Goal: Task Accomplishment & Management: Manage account settings

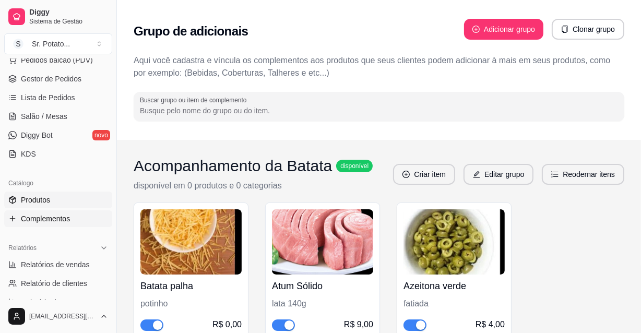
click at [55, 200] on link "Produtos" at bounding box center [58, 199] width 108 height 17
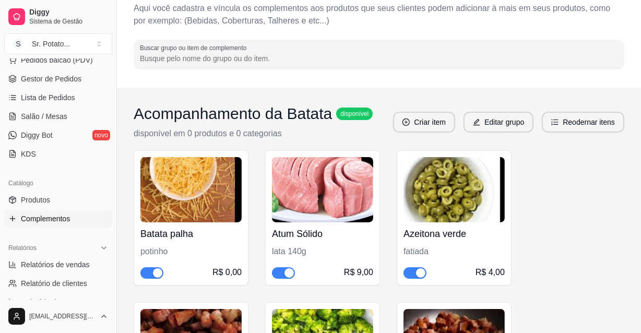
scroll to position [133, 0]
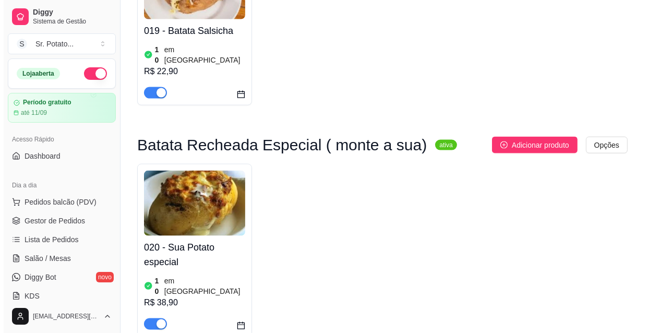
scroll to position [1280, 0]
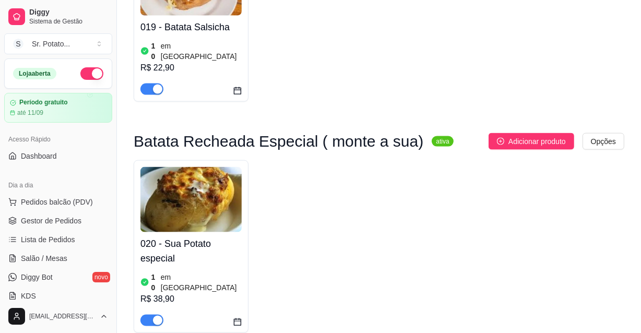
click at [194, 167] on img at bounding box center [190, 199] width 101 height 65
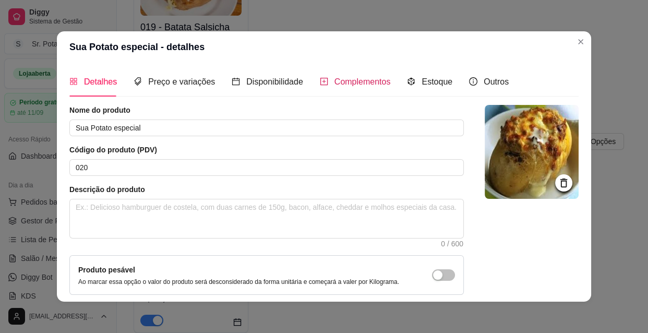
click at [360, 88] on div "Complementos" at bounding box center [355, 81] width 71 height 13
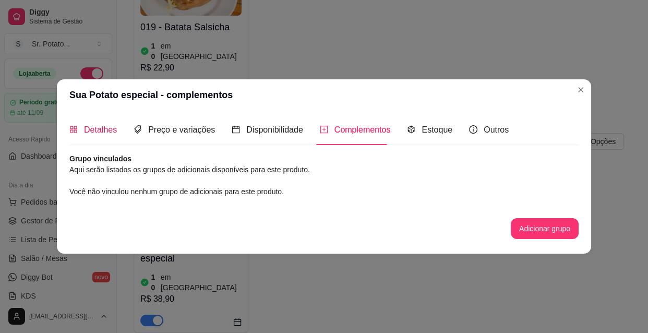
click at [110, 129] on span "Detalhes" at bounding box center [100, 129] width 33 height 9
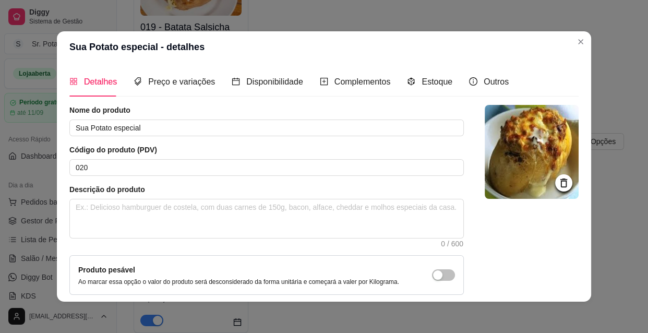
scroll to position [0, 0]
click at [166, 88] on div "Preço e variações" at bounding box center [174, 81] width 81 height 13
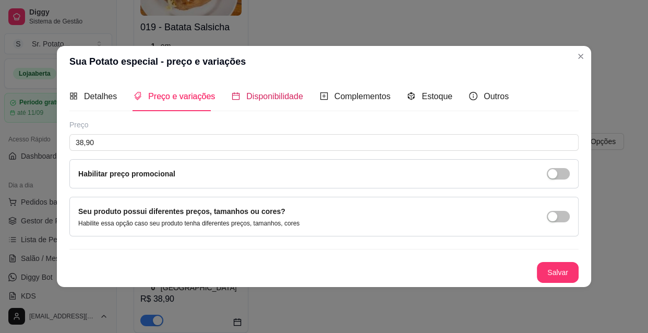
click at [256, 92] on span "Disponibilidade" at bounding box center [274, 96] width 57 height 9
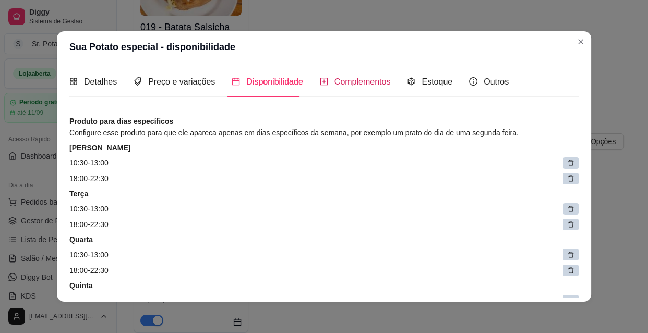
click at [341, 86] on span "Complementos" at bounding box center [362, 81] width 56 height 9
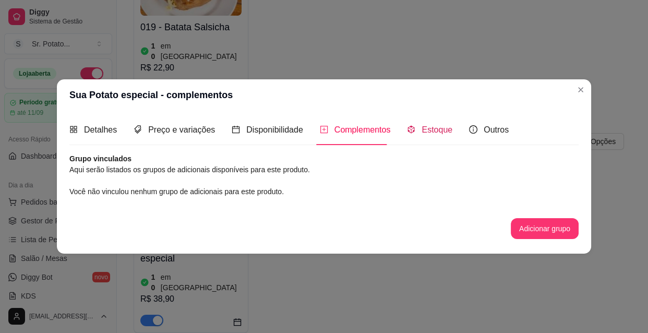
click at [429, 130] on span "Estoque" at bounding box center [437, 129] width 31 height 9
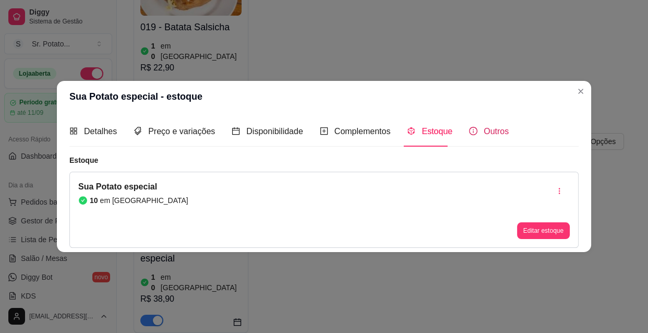
click at [469, 135] on icon "info-circle" at bounding box center [473, 131] width 8 height 8
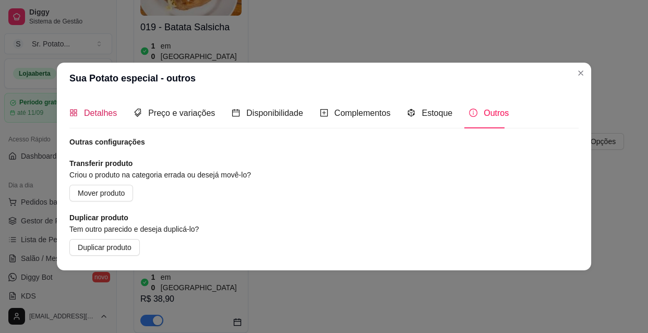
click at [90, 109] on span "Detalhes" at bounding box center [100, 113] width 33 height 9
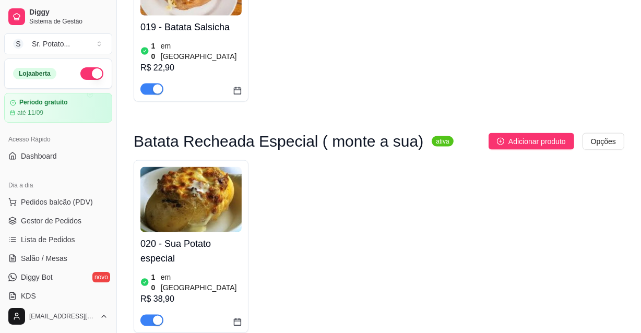
click at [188, 167] on img at bounding box center [190, 199] width 101 height 65
click at [550, 136] on span "Adicionar produto" at bounding box center [536, 141] width 57 height 11
click at [230, 167] on img at bounding box center [190, 199] width 101 height 65
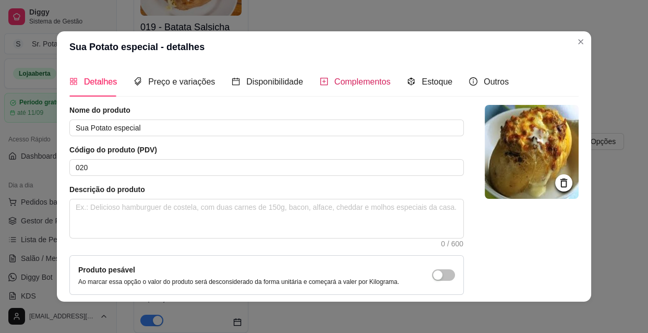
click at [320, 81] on icon "plus-square" at bounding box center [324, 81] width 8 height 8
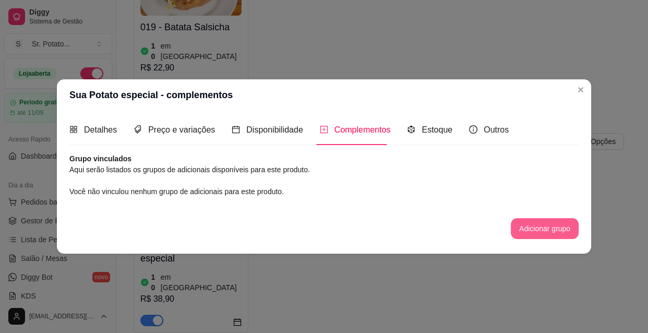
click at [528, 225] on button "Adicionar grupo" at bounding box center [545, 228] width 68 height 21
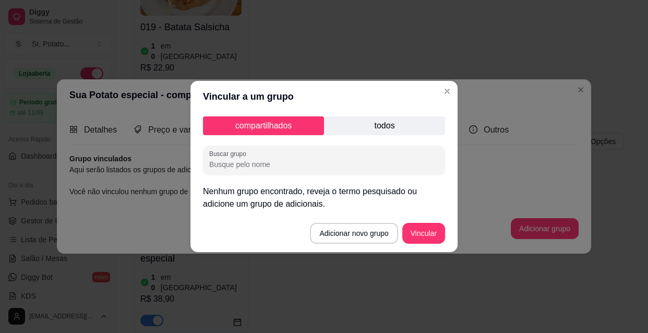
click at [366, 126] on p "todos" at bounding box center [384, 125] width 121 height 19
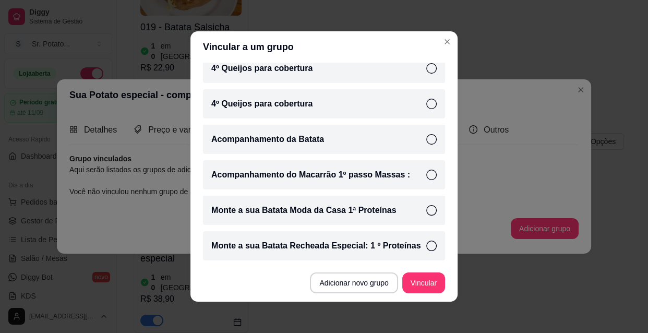
scroll to position [2, 0]
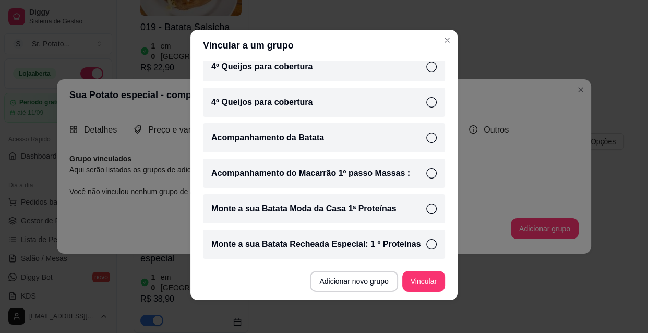
click at [377, 210] on p "Monte a sua Batata Moda da Casa 1ª Proteínas" at bounding box center [303, 208] width 185 height 13
click at [419, 281] on button "Vincular" at bounding box center [423, 281] width 43 height 21
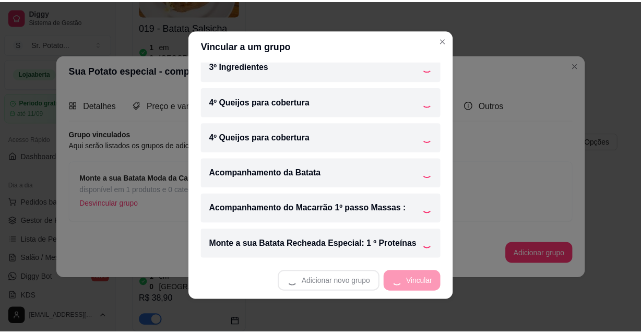
scroll to position [224, 0]
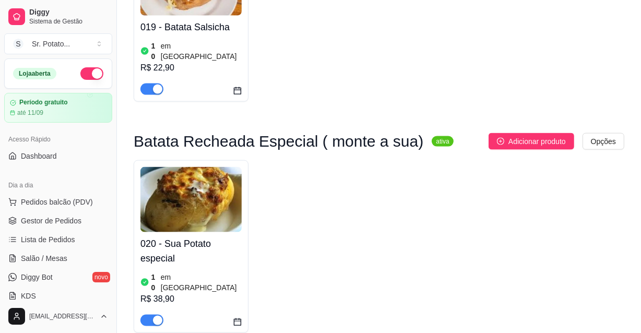
click at [193, 167] on img at bounding box center [190, 199] width 101 height 65
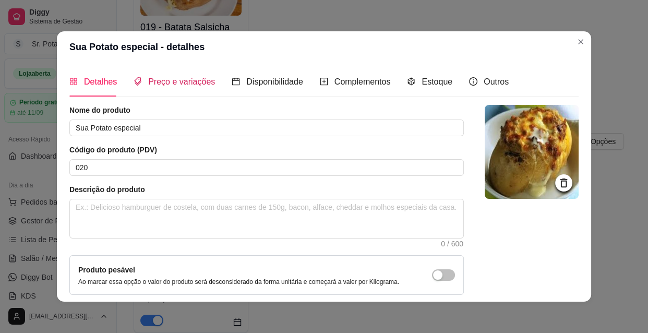
click at [196, 83] on span "Preço e variações" at bounding box center [181, 81] width 67 height 9
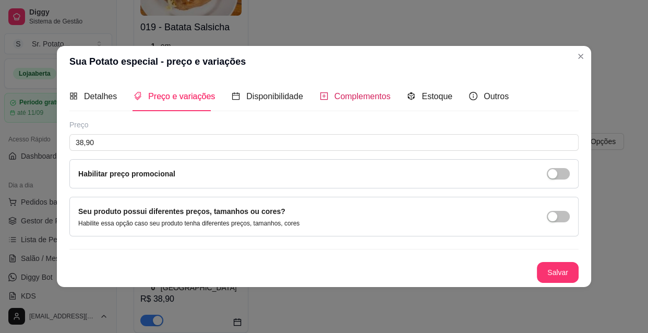
click at [337, 92] on span "Complementos" at bounding box center [362, 96] width 56 height 9
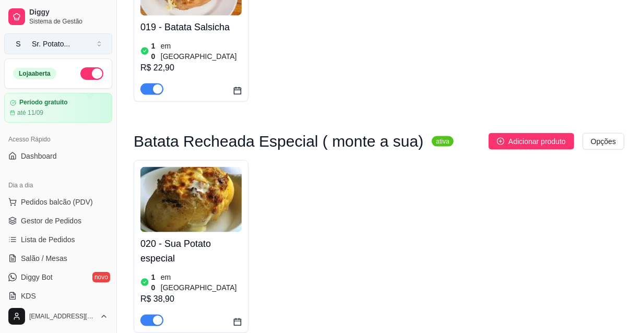
click at [78, 39] on button "S Sr. Potato ..." at bounding box center [58, 43] width 108 height 21
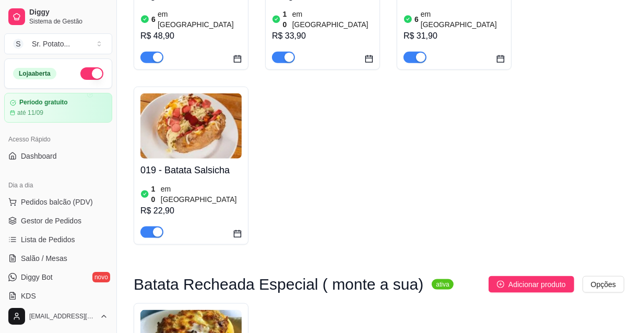
scroll to position [1138, 0]
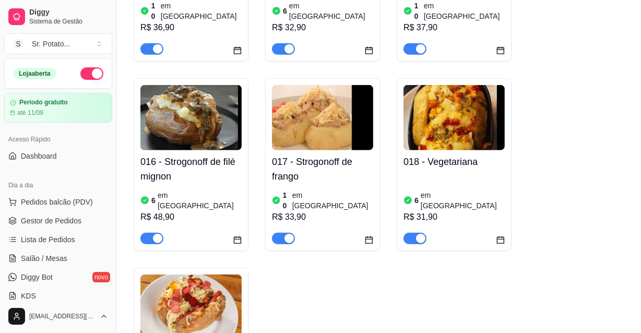
scroll to position [948, 0]
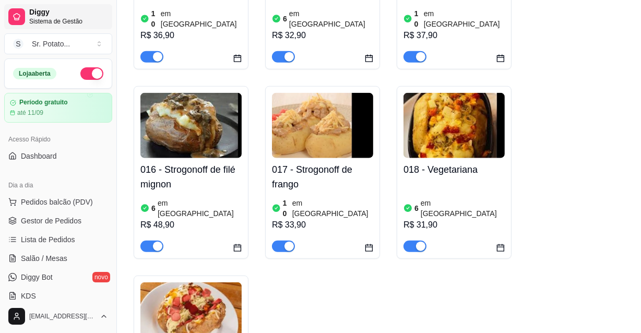
click at [34, 16] on span "Diggy" at bounding box center [68, 12] width 79 height 9
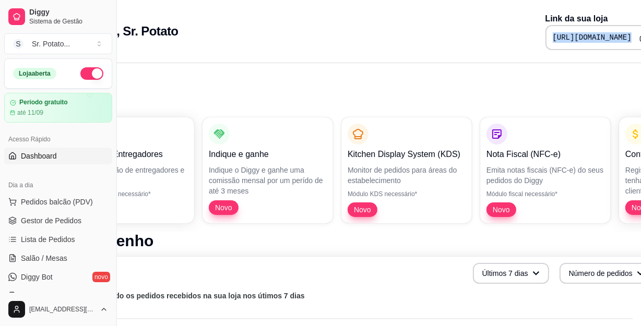
scroll to position [0, 106]
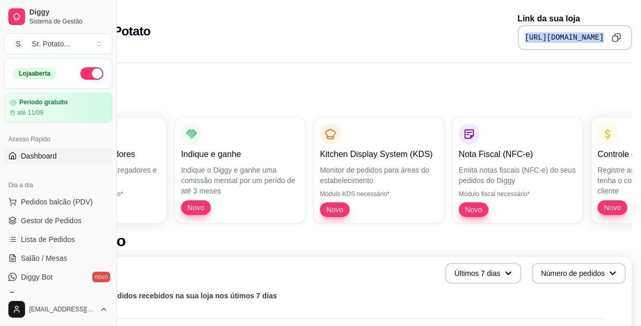
click at [613, 41] on icon "Copy to clipboard" at bounding box center [615, 39] width 6 height 6
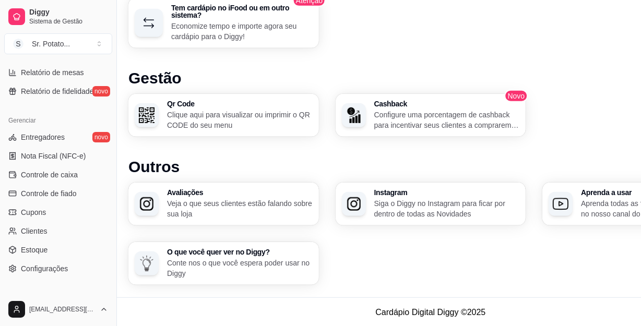
scroll to position [417, 0]
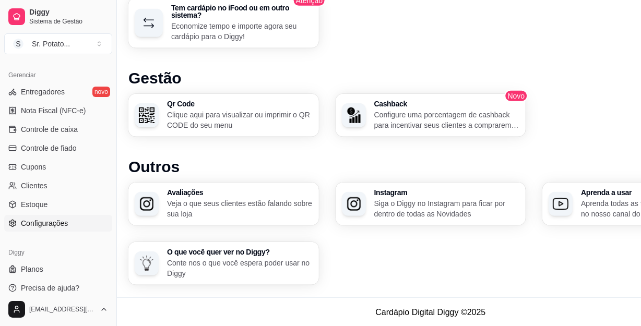
click at [69, 225] on link "Configurações" at bounding box center [58, 223] width 108 height 17
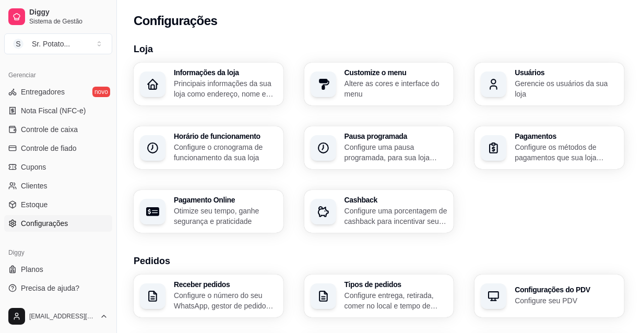
click at [349, 89] on p "Altere as cores e interface do menu" at bounding box center [395, 88] width 103 height 21
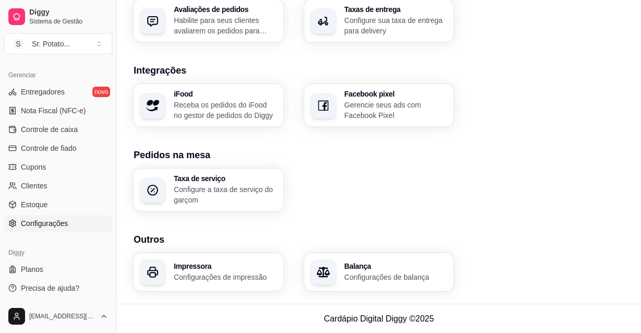
scroll to position [362, 0]
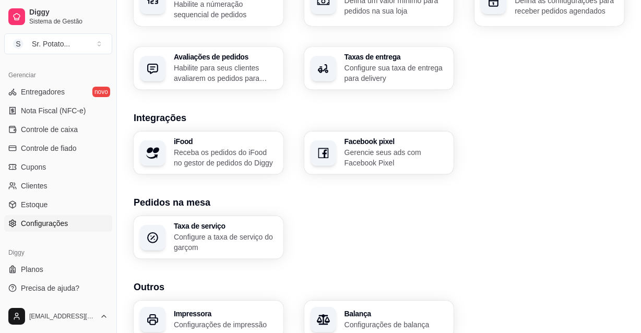
click at [335, 164] on div "Facebook pixel Gerencie seus ads com Facebook Pixel" at bounding box center [379, 152] width 150 height 43
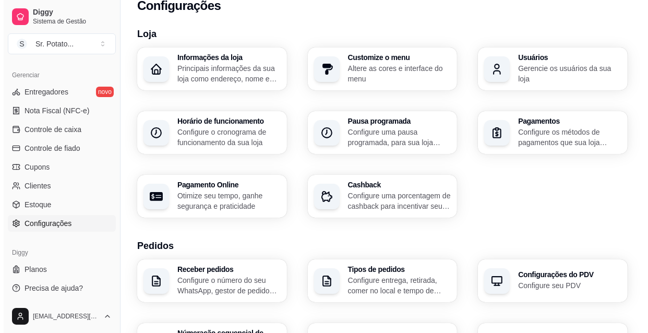
scroll to position [0, 0]
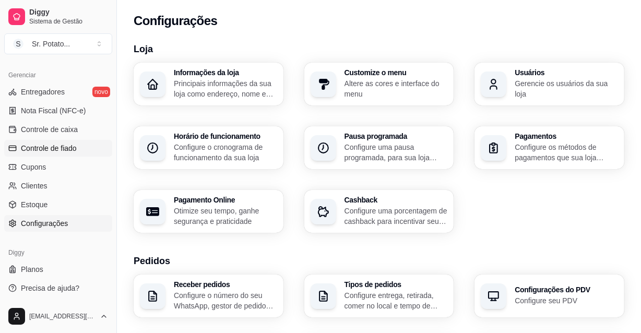
click at [84, 148] on link "Controle de fiado" at bounding box center [58, 148] width 108 height 17
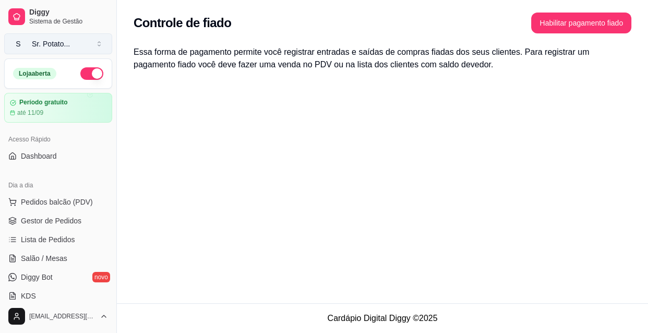
click at [83, 49] on button "S Sr. Potato ..." at bounding box center [58, 43] width 108 height 21
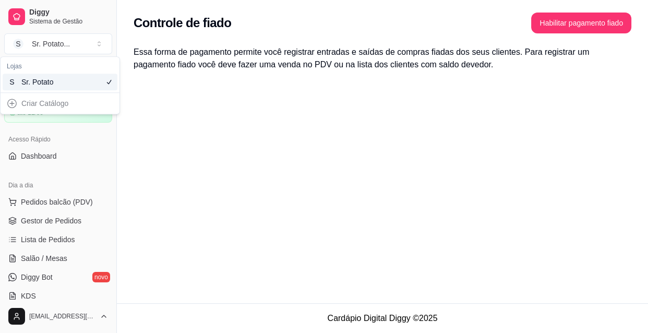
click at [239, 131] on div "Controle de fiado Habilitar pagamento fiado Essa forma de pagamento permite voc…" at bounding box center [382, 151] width 531 height 303
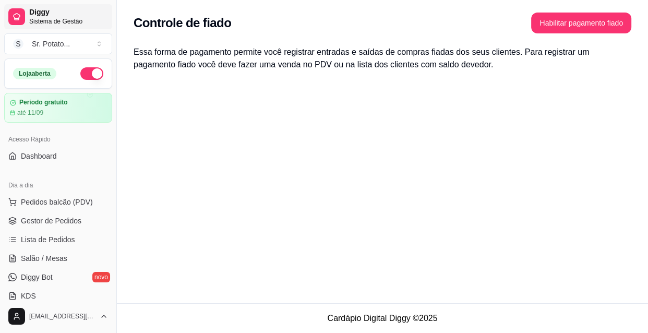
click at [66, 22] on span "Sistema de Gestão" at bounding box center [68, 21] width 79 height 8
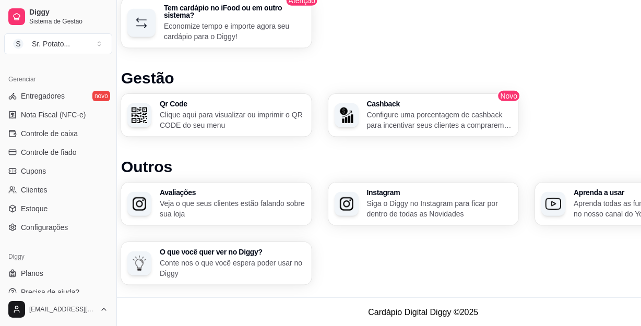
scroll to position [417, 0]
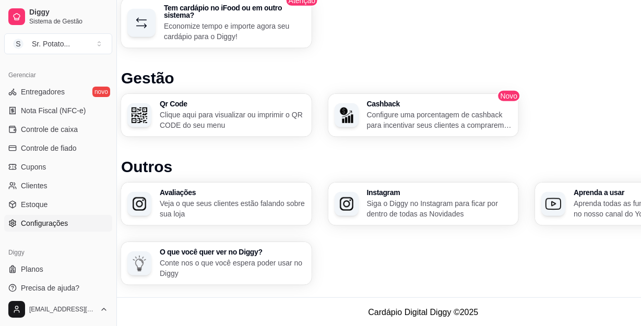
click at [65, 224] on span "Configurações" at bounding box center [44, 223] width 47 height 10
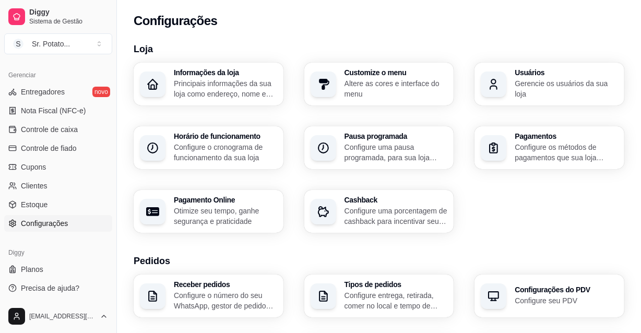
click at [203, 100] on div "Informações da loja Principais informações da sua loja como endereço, nome e ma…" at bounding box center [209, 84] width 150 height 43
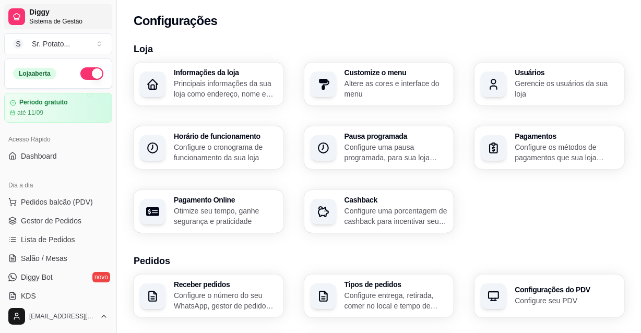
click at [54, 22] on span "Sistema de Gestão" at bounding box center [68, 21] width 79 height 8
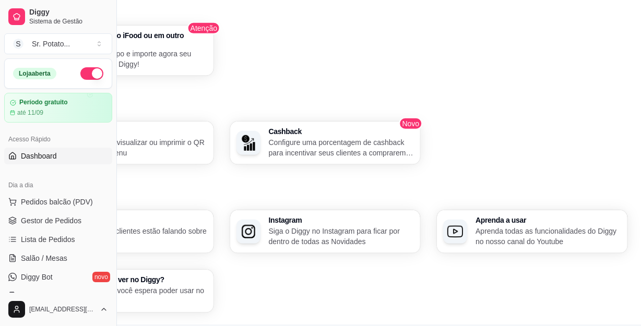
scroll to position [610, 111]
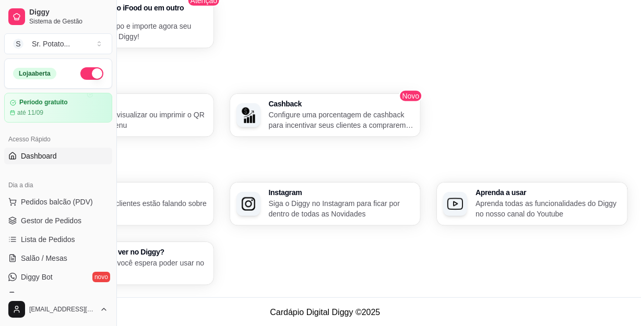
click at [465, 199] on div "Aprenda a usar Aprenda todas as funcionalidades do Diggy no nosso canal do Yout…" at bounding box center [532, 204] width 190 height 43
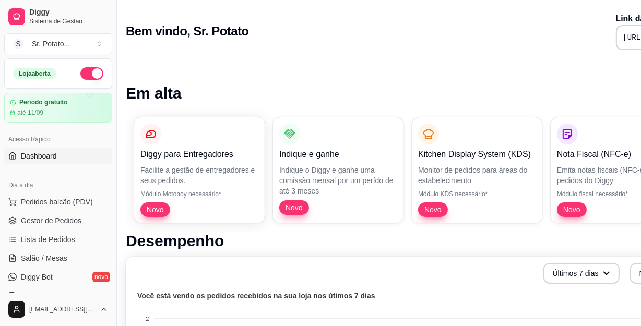
scroll to position [0, 0]
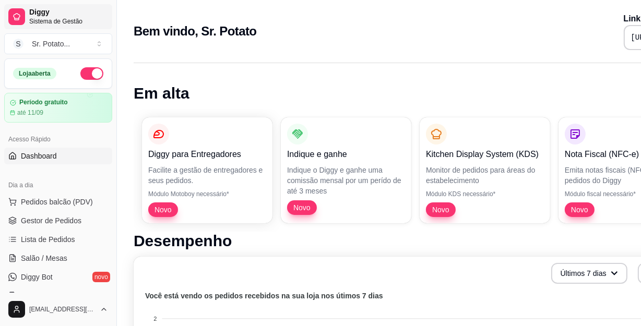
click at [53, 23] on span "Sistema de Gestão" at bounding box center [68, 21] width 79 height 8
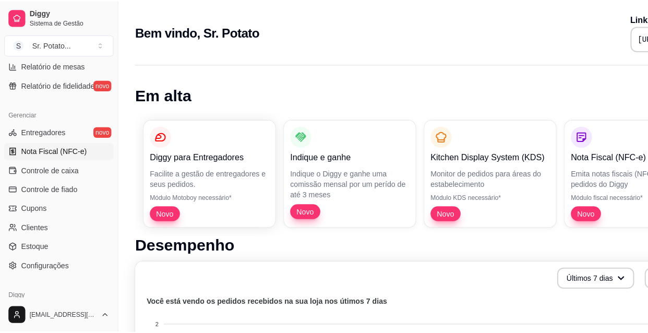
scroll to position [417, 0]
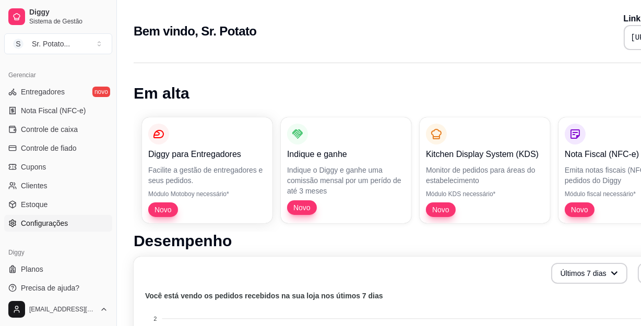
click at [43, 228] on link "Configurações" at bounding box center [58, 223] width 108 height 17
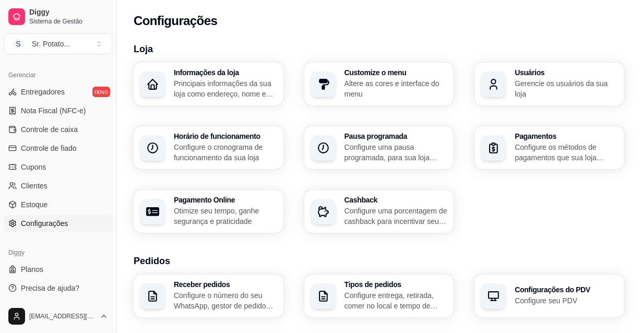
click at [218, 150] on p "Configure o cronograma de funcionamento da sua loja" at bounding box center [225, 152] width 103 height 21
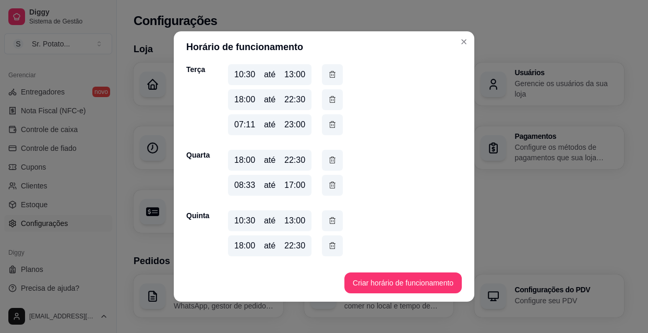
scroll to position [142, 0]
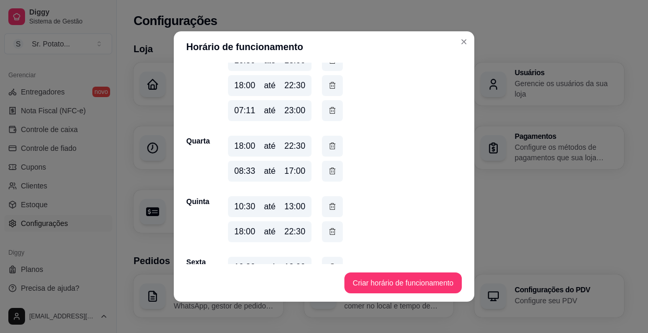
click at [246, 176] on div "08:33" at bounding box center [244, 171] width 21 height 13
click at [245, 173] on div "08:33" at bounding box center [244, 171] width 21 height 13
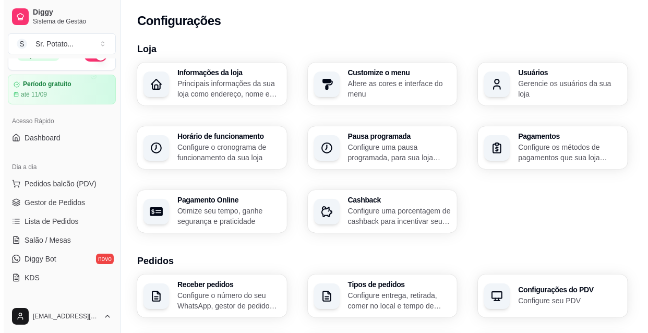
scroll to position [0, 0]
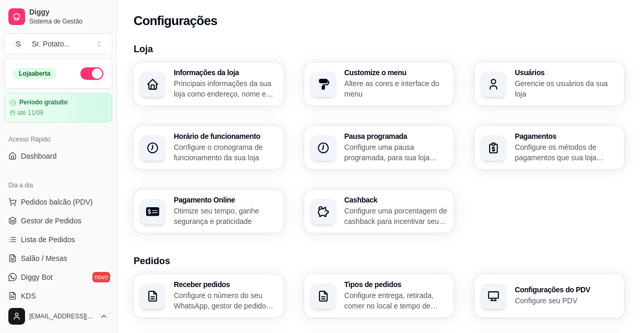
click at [92, 77] on button "button" at bounding box center [91, 73] width 23 height 13
click at [83, 73] on button "button" at bounding box center [91, 73] width 23 height 13
click at [245, 98] on p "Principais informações da sua loja como endereço, nome e mais" at bounding box center [225, 88] width 103 height 21
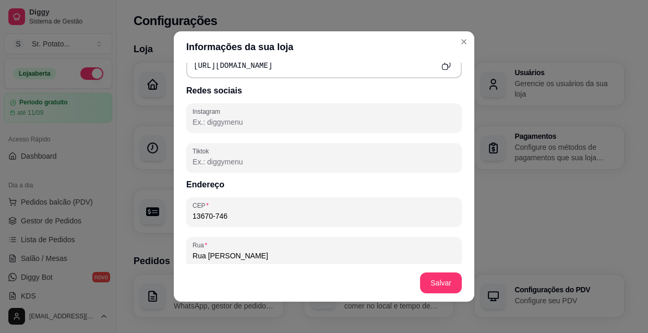
scroll to position [474, 0]
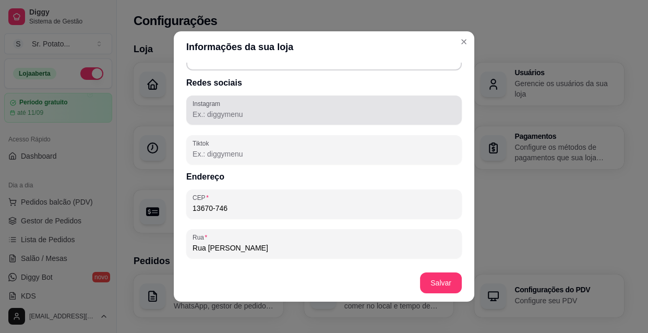
click at [341, 116] on input "Instagram" at bounding box center [324, 114] width 263 height 10
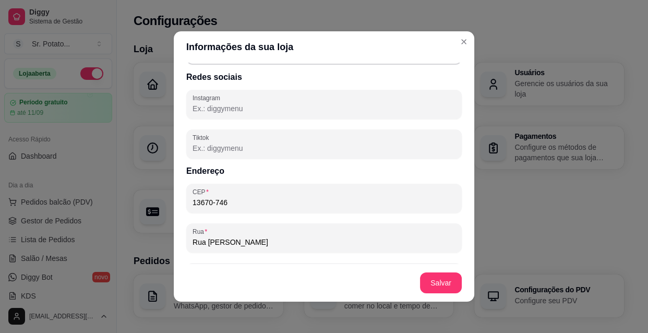
scroll to position [433, 0]
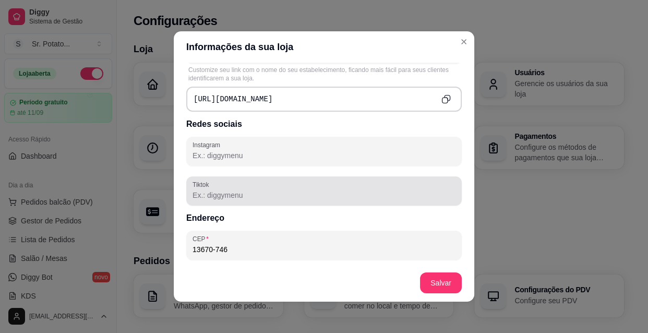
paste input "senhorpotatobatatarecheada"
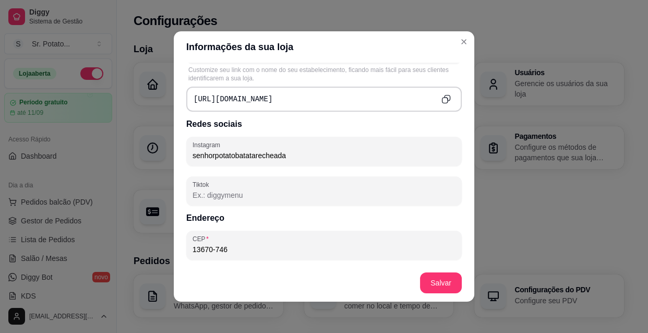
click at [257, 172] on div "Instagram senhorpotatobatatarecheada Tiktok" at bounding box center [323, 171] width 275 height 69
click at [324, 159] on input "senhorpotatobatatarecheada" at bounding box center [324, 155] width 263 height 10
paste input "https://www.instagram.com/senhorpotatobatatarecheada/"
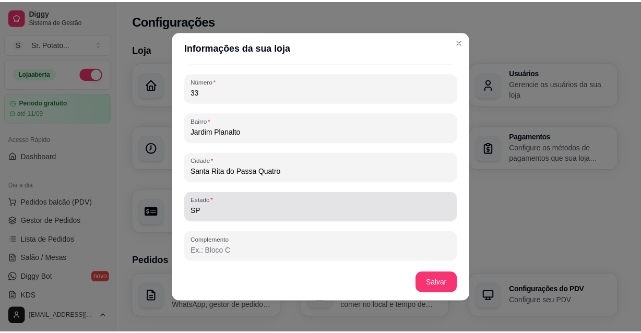
scroll to position [2, 0]
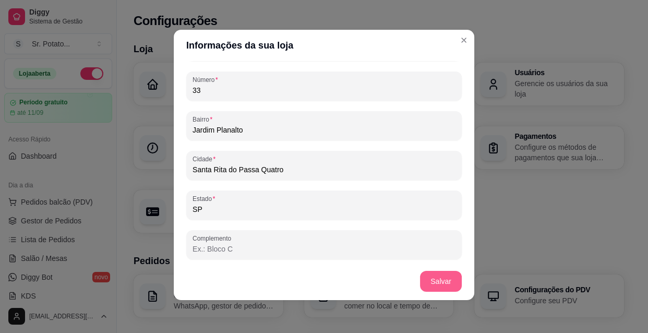
type input "https://www.instagram.com/senhorpotatobatatarecheada/"
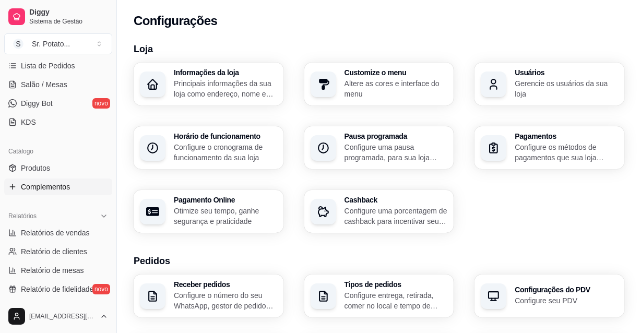
scroll to position [189, 0]
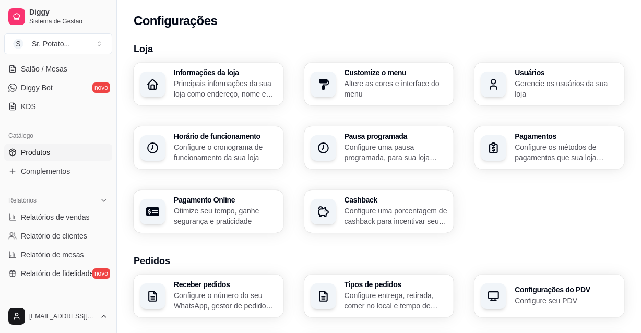
click at [52, 157] on link "Produtos" at bounding box center [58, 152] width 108 height 17
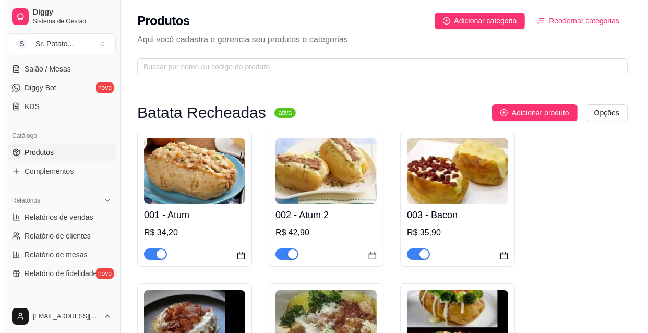
scroll to position [47, 0]
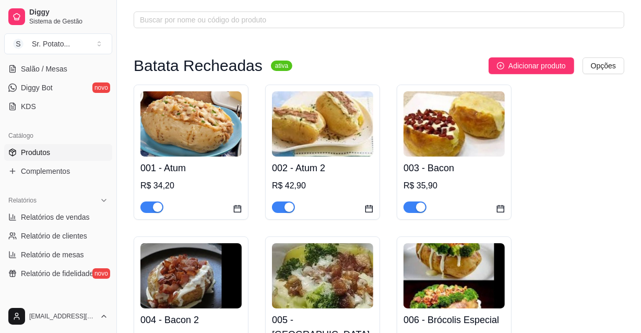
click at [213, 131] on img at bounding box center [190, 123] width 101 height 65
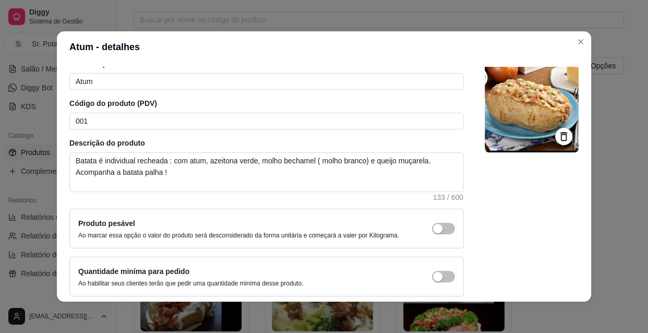
scroll to position [91, 0]
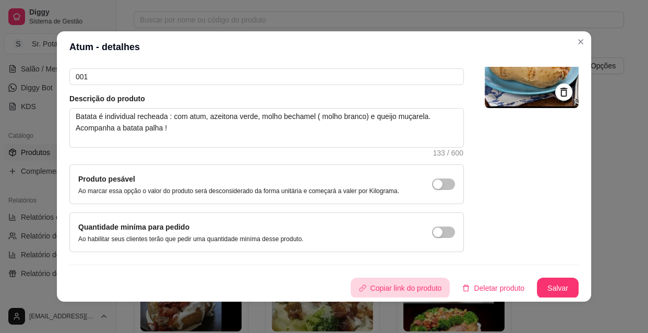
click at [388, 290] on button "Copiar link do produto" at bounding box center [401, 288] width 100 height 21
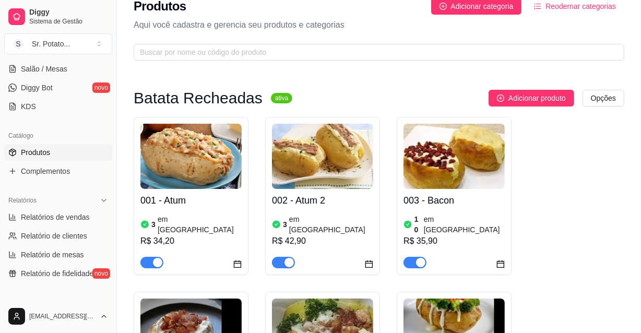
scroll to position [0, 0]
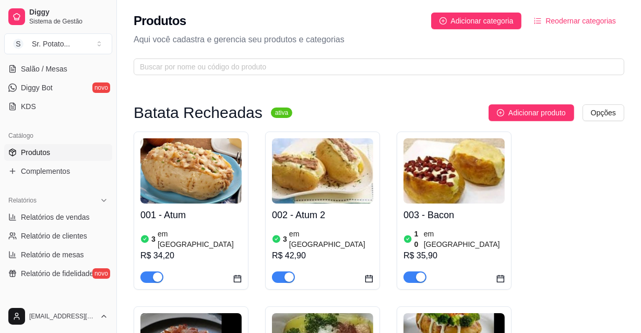
click at [106, 233] on div "Relatórios Relatórios de vendas Relatório de clientes Relatório de mesas Relató…" at bounding box center [58, 237] width 116 height 98
click at [78, 315] on html "Diggy Sistema de Gestão S Sr. Potato ... Loja aberta Período gratuito até 11/09…" at bounding box center [320, 166] width 641 height 333
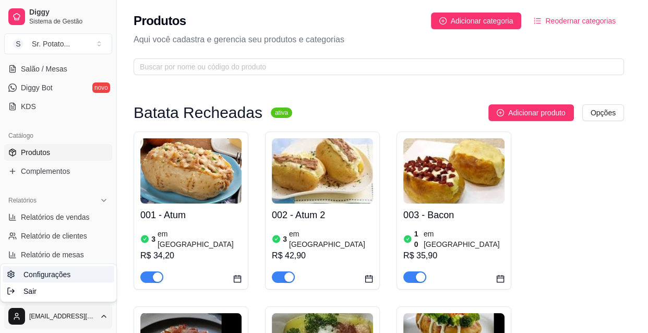
click at [49, 276] on span "Configurações" at bounding box center [46, 274] width 47 height 10
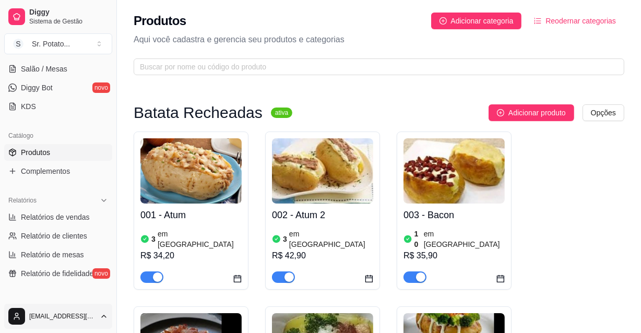
click at [57, 312] on html "Diggy Sistema de Gestão S Sr. Potato ... Loja aberta Período gratuito até 11/09…" at bounding box center [320, 166] width 641 height 333
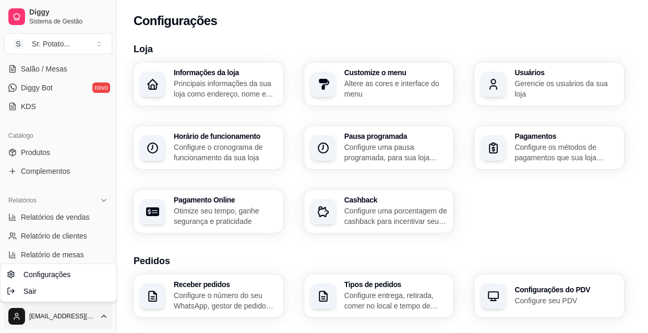
click at [532, 217] on html "Diggy Sistema de Gestão S Sr. Potato ... Loja aberta Período gratuito até 11/09…" at bounding box center [324, 166] width 648 height 333
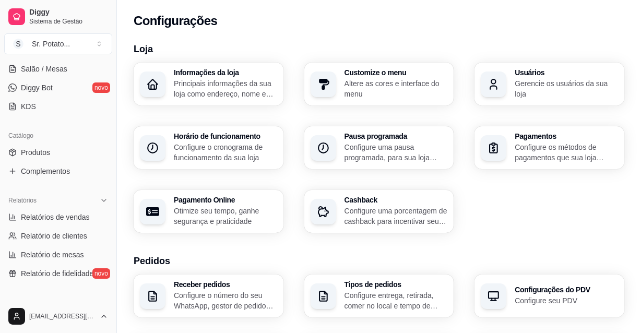
click at [532, 94] on div "Usuários Gerencie os usuários da sua loja" at bounding box center [549, 84] width 150 height 43
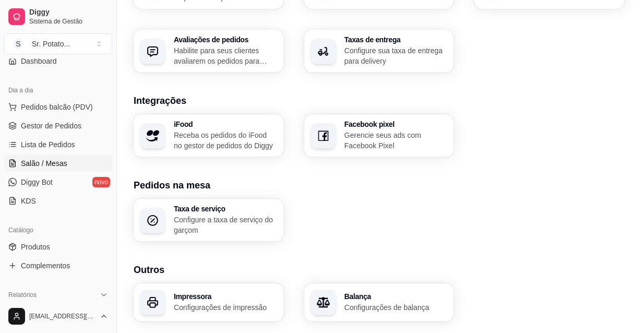
scroll to position [94, 0]
click at [58, 180] on link "Diggy Bot novo" at bounding box center [58, 182] width 108 height 17
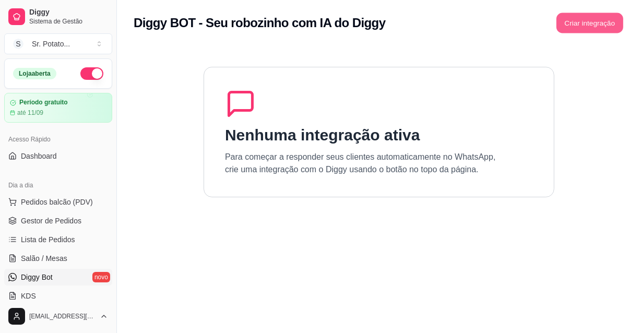
click at [596, 30] on button "Criar integração" at bounding box center [589, 23] width 67 height 20
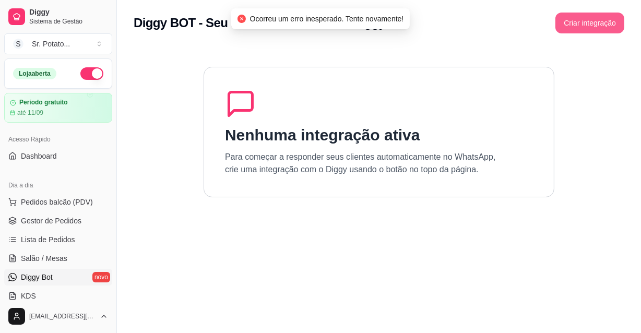
click at [590, 32] on button "Criar integração" at bounding box center [589, 23] width 69 height 21
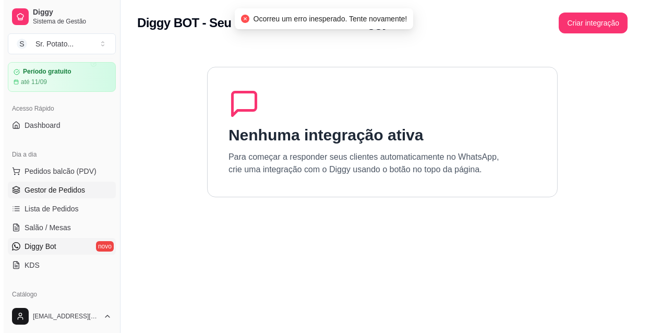
scroll to position [47, 0]
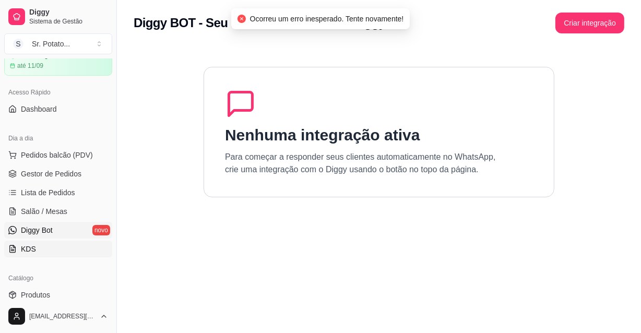
click at [56, 250] on link "KDS" at bounding box center [58, 249] width 108 height 17
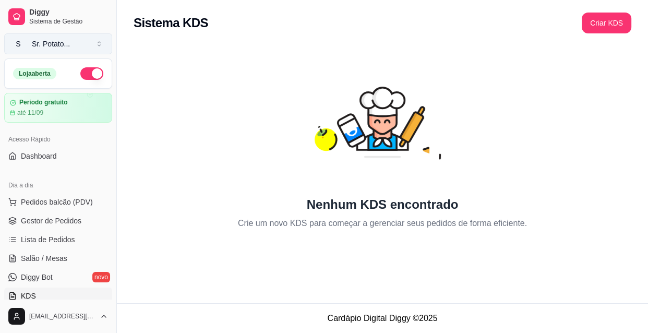
click at [57, 39] on div "Sr. Potato ..." at bounding box center [51, 44] width 38 height 10
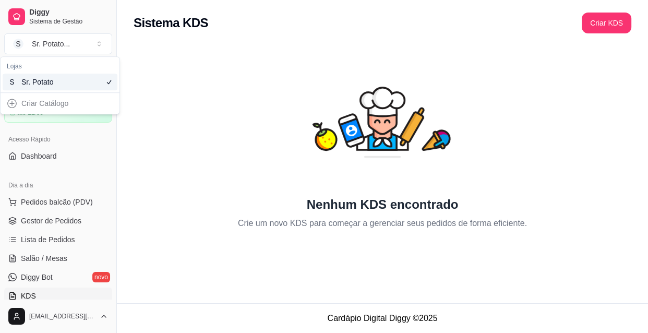
click at [167, 82] on div "Nenhum KDS encontrado Crie um novo KDS para começar a gerenciar seus pedidos de…" at bounding box center [383, 138] width 498 height 184
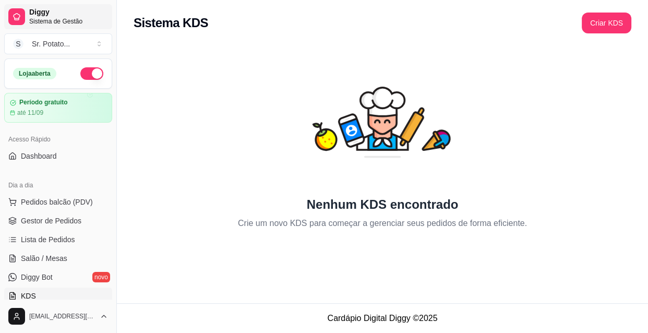
click at [17, 17] on icon at bounding box center [17, 17] width 8 height 8
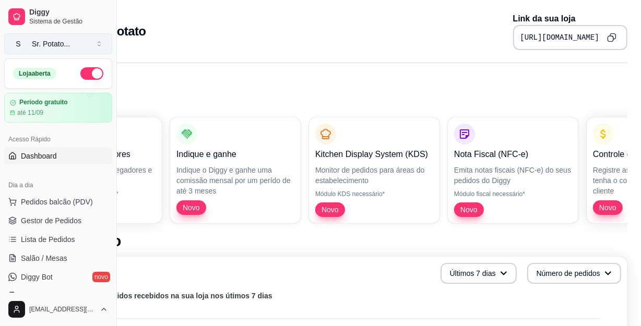
click at [48, 46] on div "Sr. Potato ..." at bounding box center [51, 44] width 38 height 10
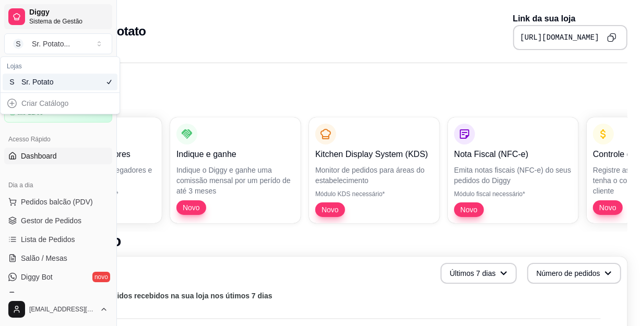
click at [43, 19] on span "Sistema de Gestão" at bounding box center [68, 21] width 79 height 8
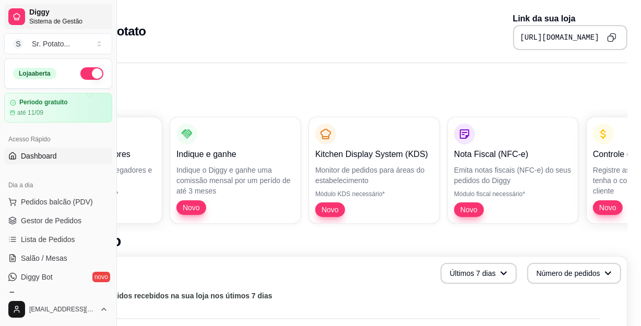
click at [49, 23] on span "Sistema de Gestão" at bounding box center [68, 21] width 79 height 8
click at [14, 16] on icon at bounding box center [17, 17] width 6 height 6
click at [537, 38] on pre "https://diggy.menu/srpotatobatatasrecheadas" at bounding box center [559, 37] width 79 height 10
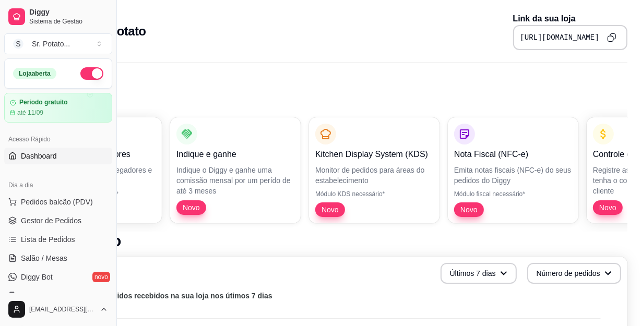
click at [537, 38] on pre "https://diggy.menu/srpotatobatatasrecheadas" at bounding box center [559, 37] width 79 height 10
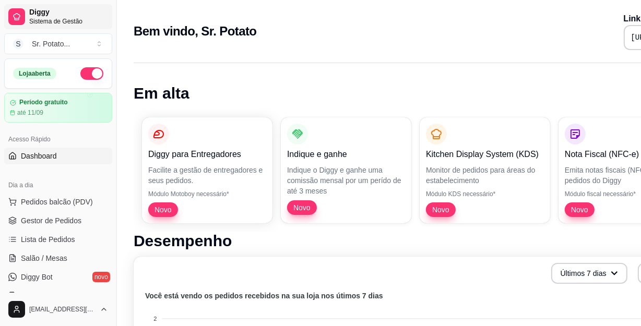
click at [40, 16] on span "Diggy" at bounding box center [68, 12] width 79 height 9
click at [34, 21] on span "Sistema de Gestão" at bounding box center [68, 21] width 79 height 8
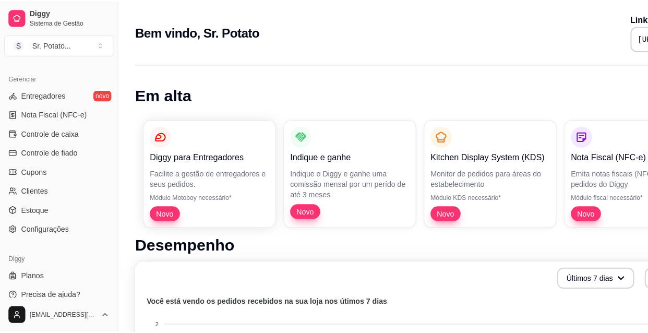
scroll to position [417, 0]
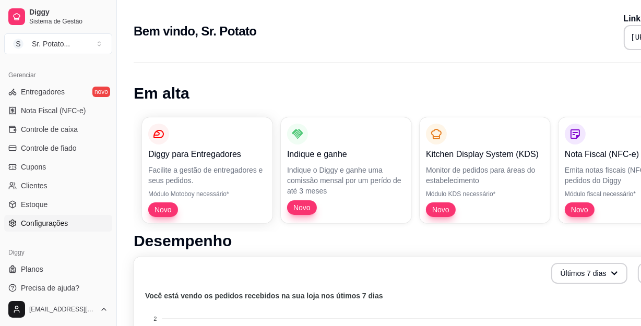
click at [66, 221] on span "Configurações" at bounding box center [44, 223] width 47 height 10
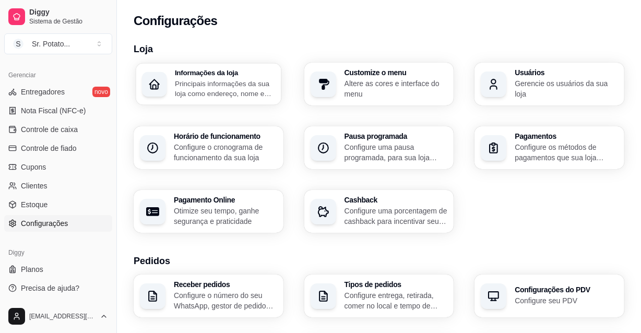
click at [226, 87] on p "Principais informações da sua loja como endereço, nome e mais" at bounding box center [225, 88] width 100 height 20
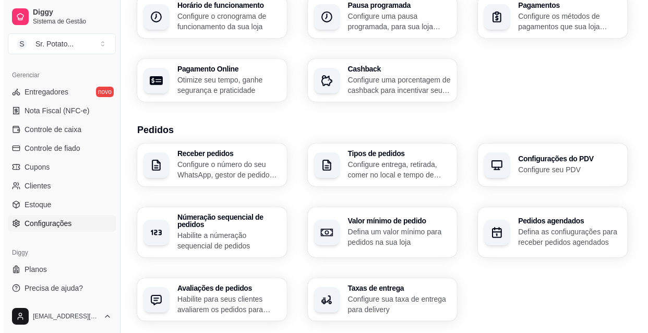
scroll to position [142, 0]
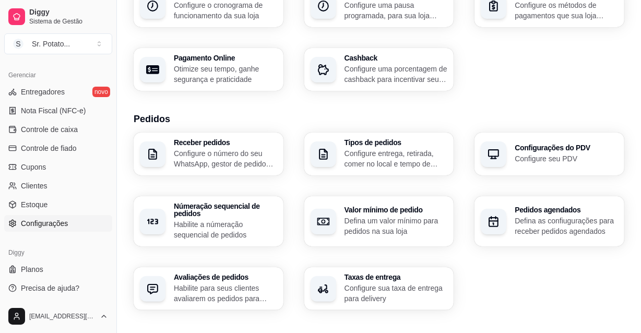
click at [251, 144] on h3 "Receber pedidos" at bounding box center [225, 142] width 103 height 7
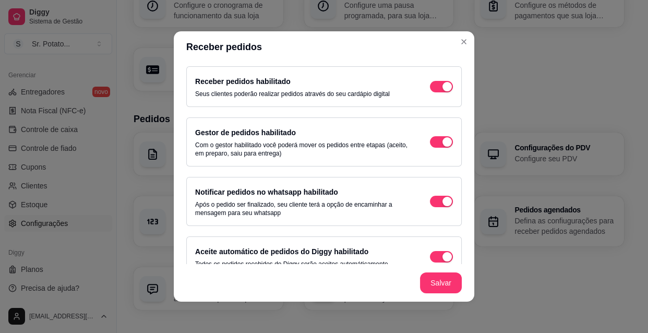
scroll to position [0, 0]
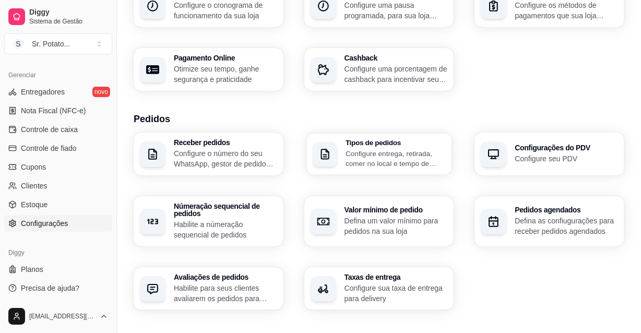
click at [365, 150] on p "Configure entrega, retirada, comer no local e tempo de entrega e de retirada" at bounding box center [395, 158] width 100 height 20
click at [526, 151] on h3 "Configurações do PDV" at bounding box center [565, 147] width 103 height 7
click at [340, 220] on div "Valor mínimo de pedido Defina um valor mínimo para pedidos na sua loja" at bounding box center [379, 221] width 150 height 50
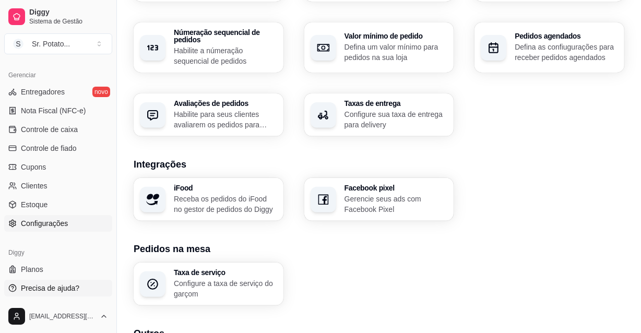
scroll to position [332, 0]
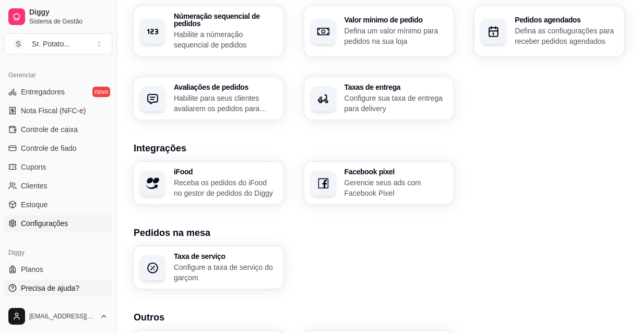
click at [68, 287] on span "Precisa de ajuda?" at bounding box center [50, 288] width 58 height 10
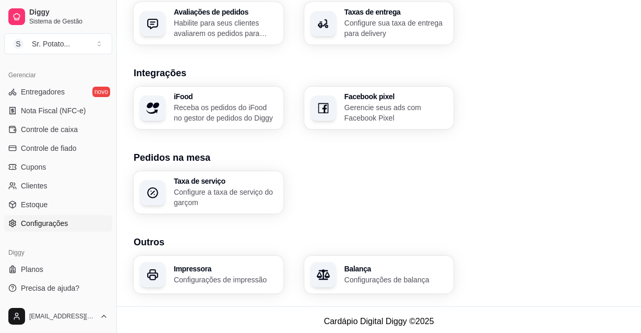
scroll to position [410, 0]
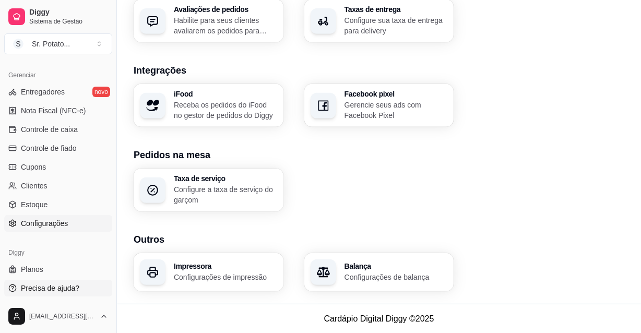
click at [81, 293] on link "Precisa de ajuda?" at bounding box center [58, 288] width 108 height 17
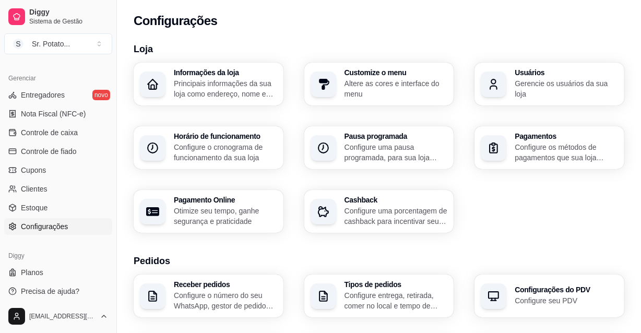
scroll to position [417, 0]
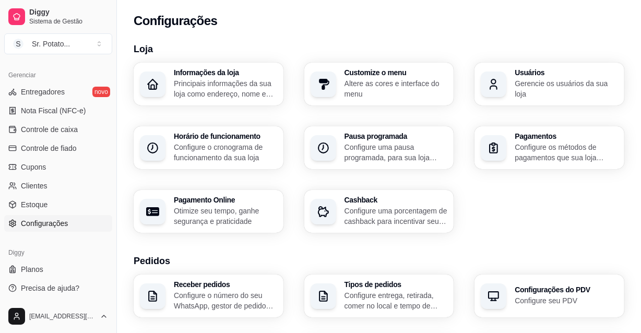
click at [53, 224] on span "Configurações" at bounding box center [44, 223] width 47 height 10
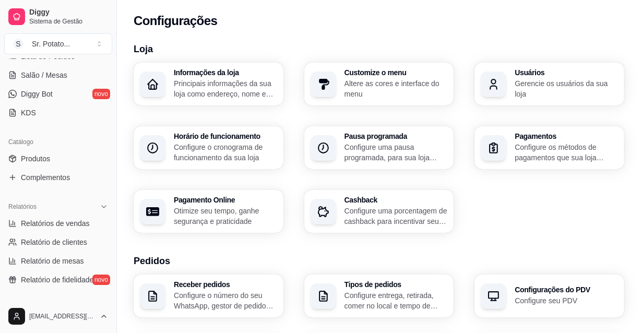
scroll to position [179, 0]
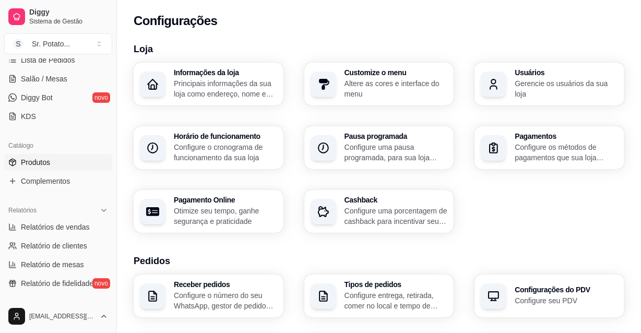
click at [53, 155] on link "Produtos" at bounding box center [58, 162] width 108 height 17
click at [46, 182] on span "Complementos" at bounding box center [45, 181] width 49 height 10
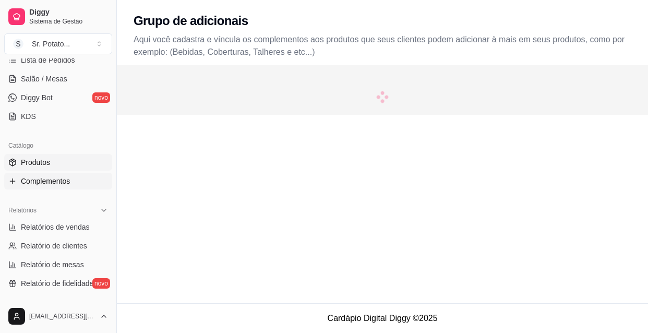
click at [63, 163] on link "Produtos" at bounding box center [58, 162] width 108 height 17
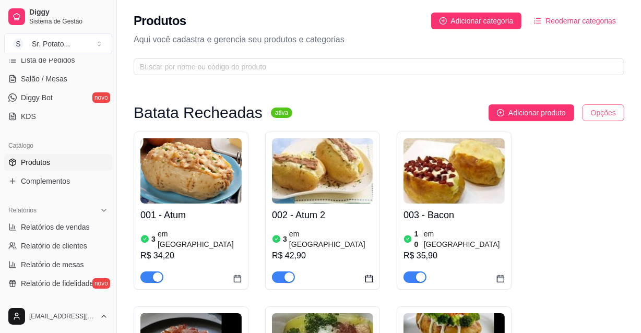
click at [596, 108] on html "Diggy Sistema de Gestão S Sr. Potato ... Loja aberta Período gratuito até 11/09…" at bounding box center [320, 166] width 641 height 333
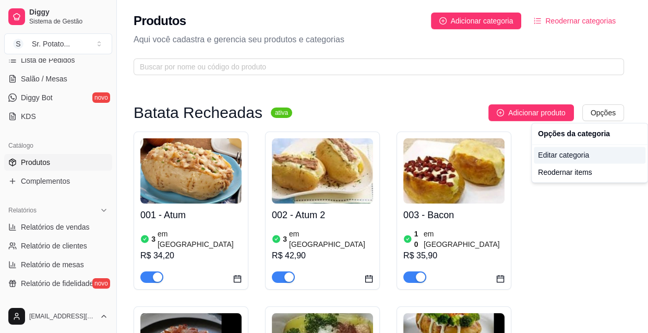
click at [586, 151] on div "Editar categoria" at bounding box center [590, 155] width 112 height 17
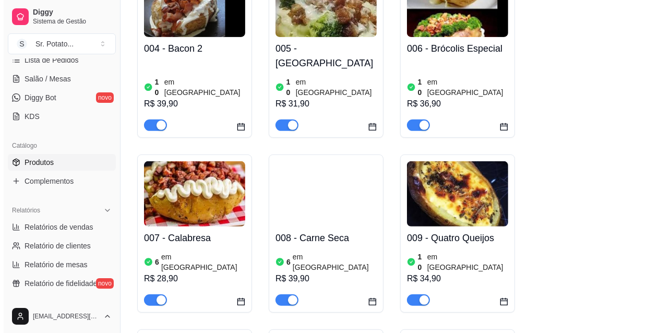
scroll to position [427, 0]
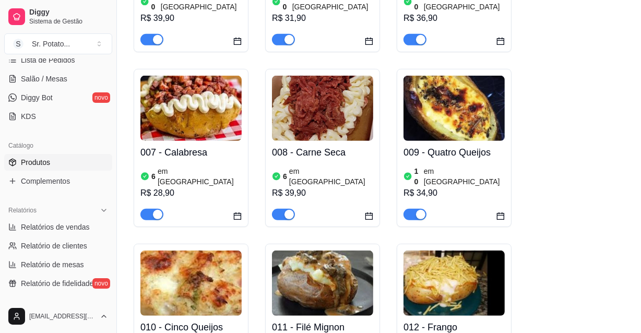
click at [503, 212] on icon "calendar" at bounding box center [500, 216] width 8 height 8
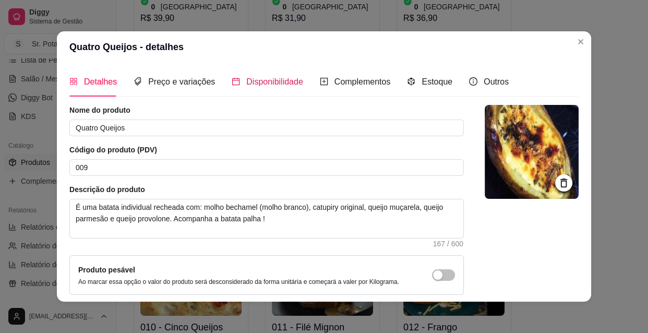
click at [281, 86] on span "Disponibilidade" at bounding box center [274, 81] width 57 height 9
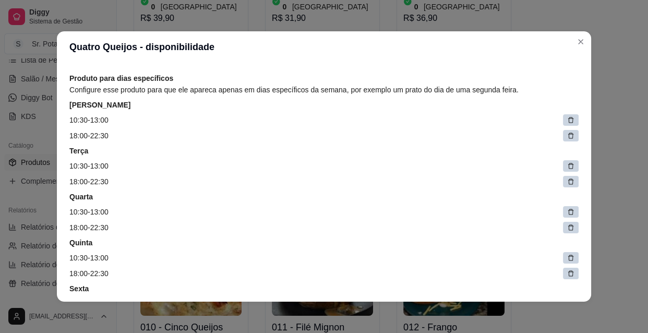
scroll to position [47, 0]
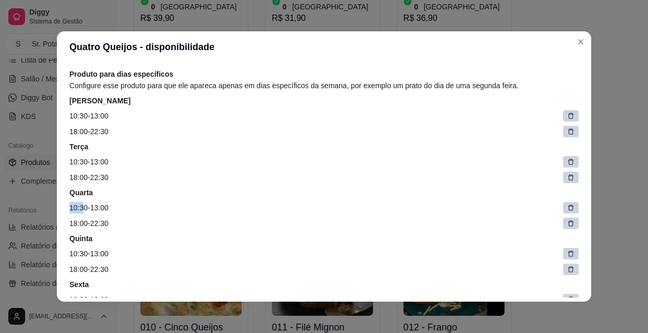
drag, startPoint x: 67, startPoint y: 208, endPoint x: 83, endPoint y: 206, distance: 16.8
click at [81, 208] on article "10:30 - 13:00" at bounding box center [323, 207] width 509 height 11
drag, startPoint x: 89, startPoint y: 204, endPoint x: 107, endPoint y: 206, distance: 18.8
click at [107, 206] on article "10:30 - 13:00" at bounding box center [323, 207] width 509 height 11
drag, startPoint x: 84, startPoint y: 222, endPoint x: 48, endPoint y: 223, distance: 36.0
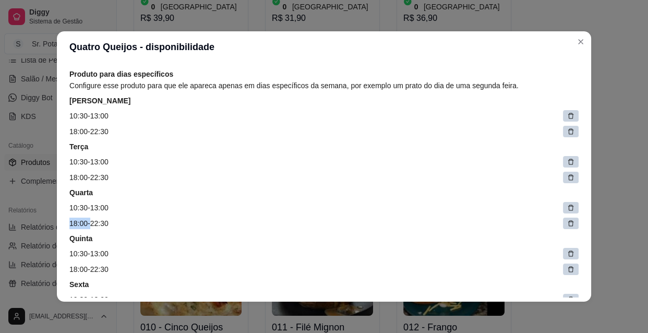
click at [48, 223] on div "Quatro Queijos - disponibilidade Detalhes Preço e variações Disponibilidade Com…" at bounding box center [324, 166] width 648 height 333
drag, startPoint x: 92, startPoint y: 224, endPoint x: 120, endPoint y: 224, distance: 28.2
click at [120, 224] on article "18:00 - 22:30" at bounding box center [323, 223] width 509 height 11
click at [218, 211] on article "10:30 - 13:00" at bounding box center [323, 207] width 509 height 11
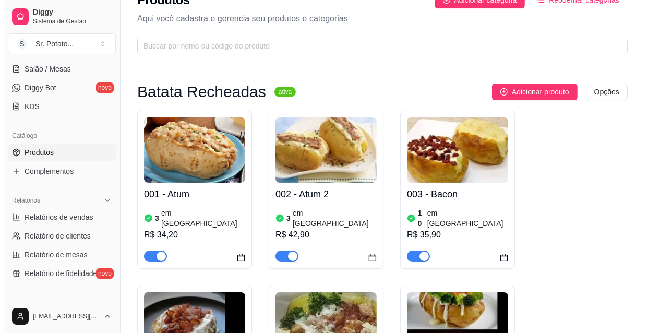
scroll to position [0, 0]
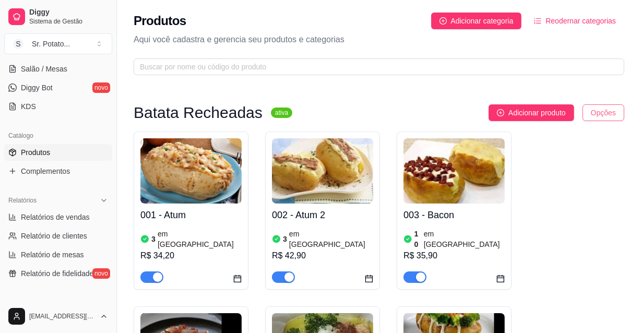
click at [594, 118] on html "Diggy Sistema de Gestão S Sr. Potato ... Loja aberta Período gratuito até 11/09…" at bounding box center [320, 166] width 641 height 333
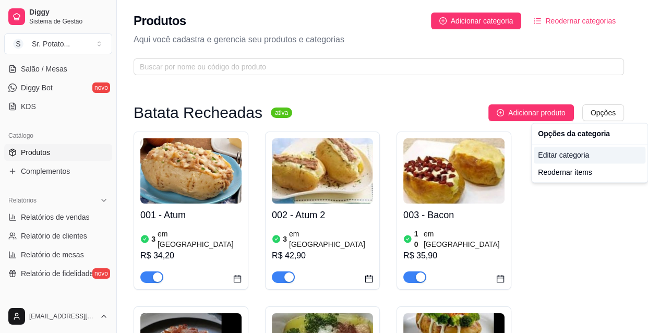
click at [563, 154] on div "Editar categoria" at bounding box center [590, 155] width 112 height 17
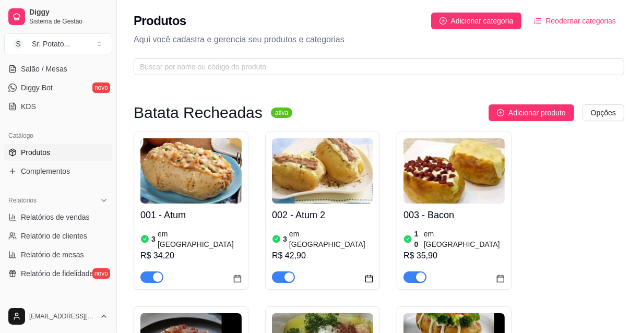
click at [237, 274] on icon "calendar" at bounding box center [237, 278] width 8 height 8
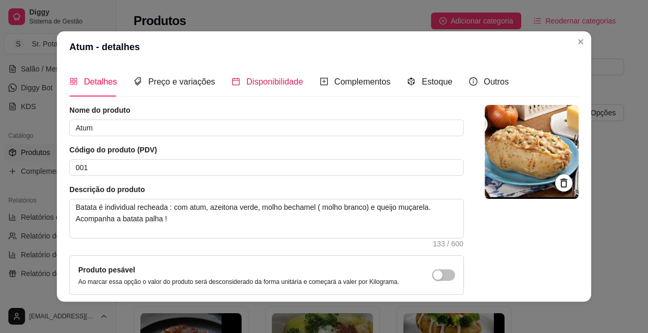
click at [250, 75] on div "Disponibilidade" at bounding box center [267, 81] width 71 height 13
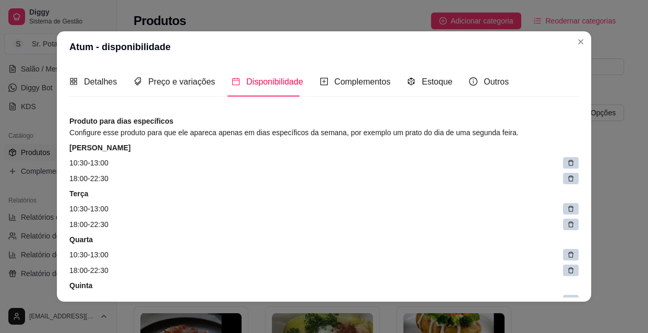
click at [563, 165] on div at bounding box center [571, 162] width 16 height 11
click at [563, 165] on span at bounding box center [571, 162] width 16 height 11
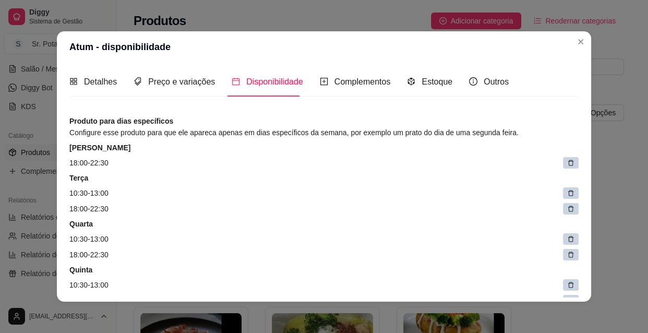
click at [563, 161] on div at bounding box center [571, 162] width 16 height 11
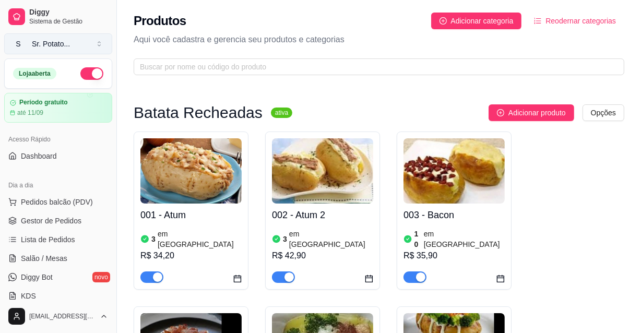
click at [37, 42] on div "Sr. Potato ..." at bounding box center [51, 44] width 38 height 10
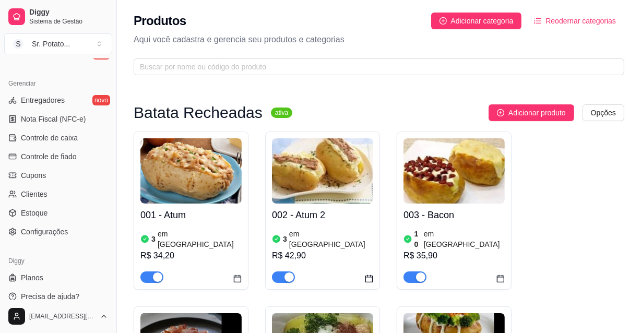
scroll to position [417, 0]
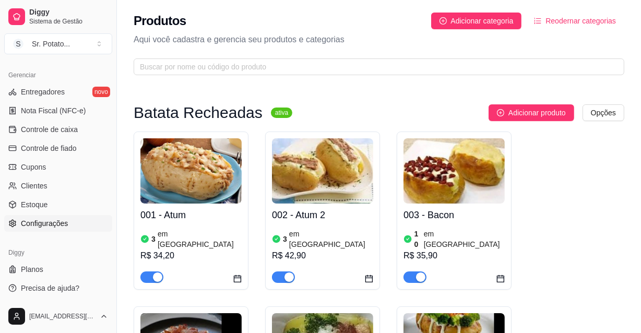
click at [57, 226] on span "Configurações" at bounding box center [44, 223] width 47 height 10
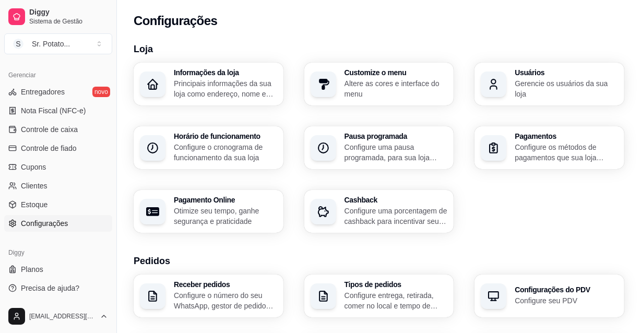
click at [233, 86] on p "Principais informações da sua loja como endereço, nome e mais" at bounding box center [225, 88] width 103 height 21
click at [204, 158] on p "Configure o cronograma de funcionamento da sua loja" at bounding box center [225, 152] width 103 height 21
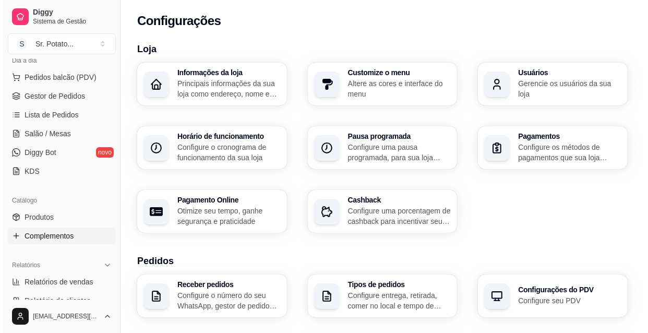
scroll to position [142, 0]
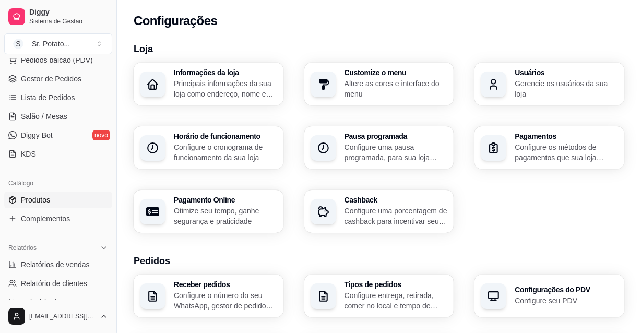
click at [57, 200] on link "Produtos" at bounding box center [58, 199] width 108 height 17
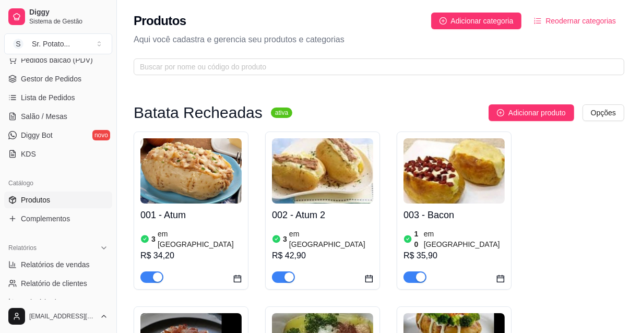
click at [236, 274] on icon "calendar" at bounding box center [237, 278] width 8 height 8
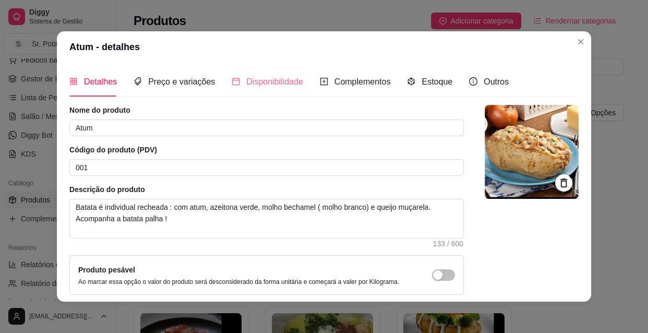
click at [279, 89] on div "Disponibilidade" at bounding box center [267, 82] width 71 height 30
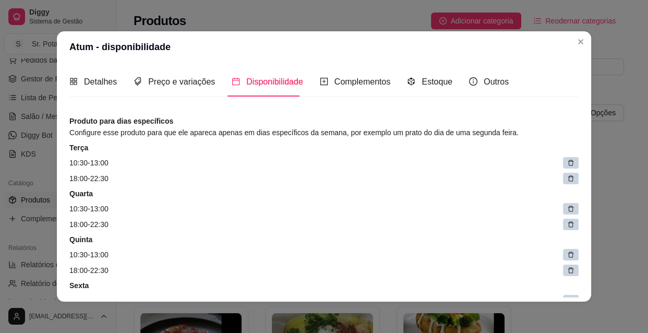
click at [559, 169] on div "Terça 10:30 - 13:00 18:00 - 22:30" at bounding box center [323, 163] width 509 height 42
click at [567, 166] on icon at bounding box center [570, 162] width 7 height 7
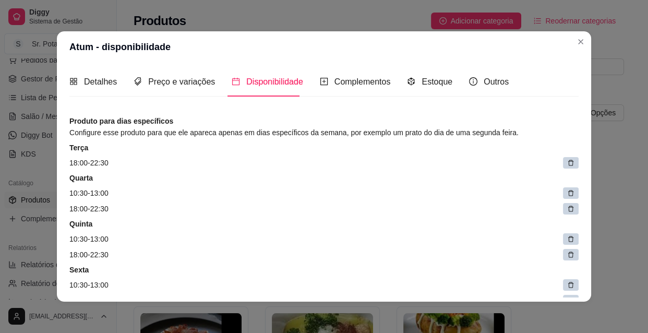
click at [567, 165] on icon at bounding box center [570, 162] width 7 height 7
click at [567, 163] on icon at bounding box center [570, 162] width 7 height 7
click at [348, 88] on div "Complementos" at bounding box center [355, 81] width 71 height 13
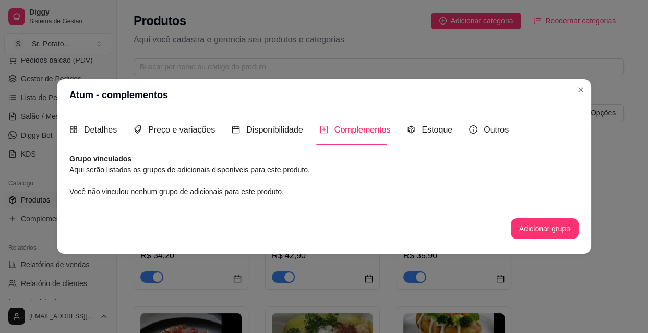
click at [544, 227] on button "Adicionar grupo" at bounding box center [545, 228] width 68 height 21
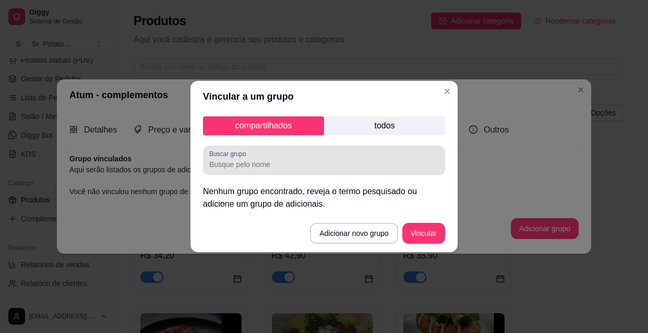
click at [339, 169] on input "Buscar grupo" at bounding box center [324, 164] width 230 height 10
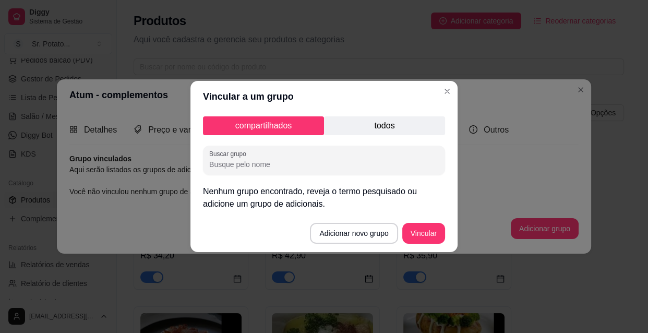
click at [357, 118] on p "todos" at bounding box center [384, 125] width 121 height 19
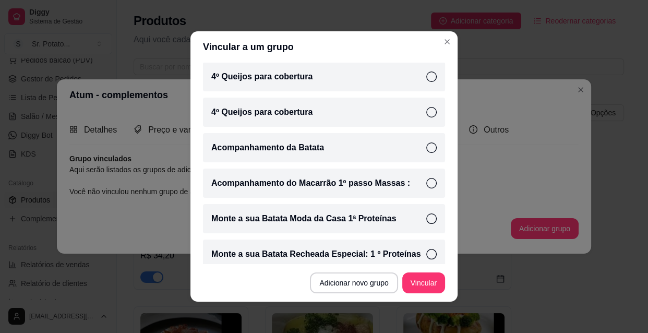
scroll to position [259, 0]
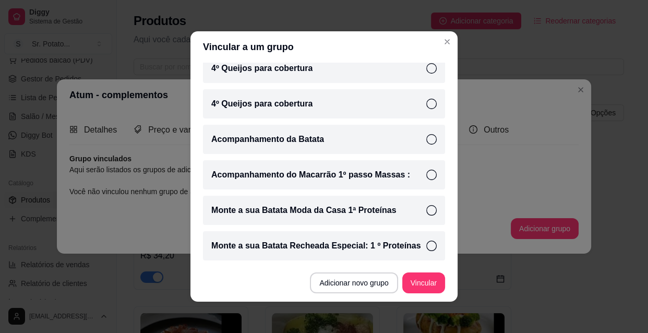
click at [366, 214] on p "Monte a sua Batata Moda da Casa 1ª Proteínas" at bounding box center [303, 210] width 185 height 13
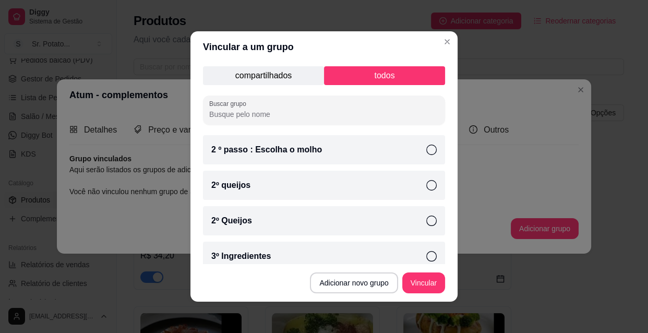
scroll to position [0, 0]
click at [318, 186] on div "2º queijos" at bounding box center [324, 185] width 242 height 29
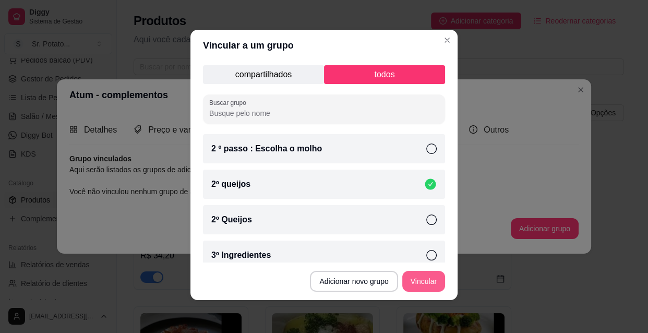
click at [431, 286] on button "Vincular" at bounding box center [423, 281] width 43 height 21
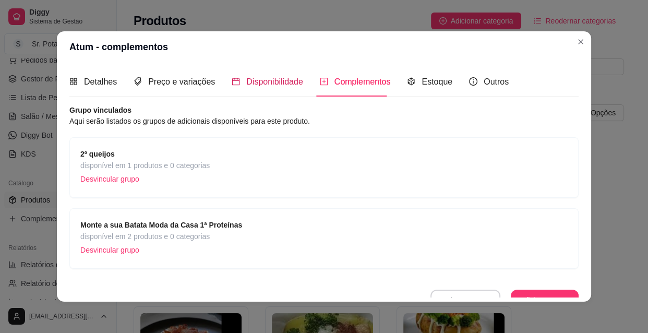
click at [251, 88] on div "Disponibilidade" at bounding box center [267, 81] width 71 height 13
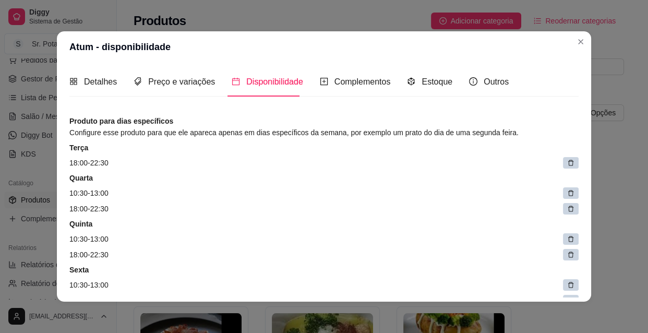
click at [567, 163] on icon at bounding box center [570, 162] width 7 height 7
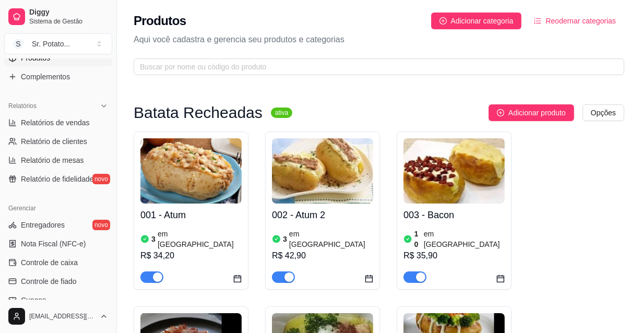
scroll to position [379, 0]
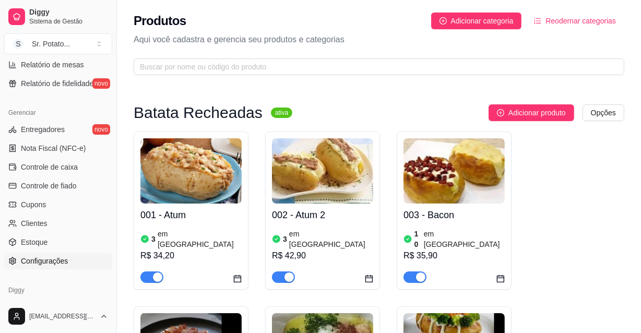
click at [56, 266] on link "Configurações" at bounding box center [58, 261] width 108 height 17
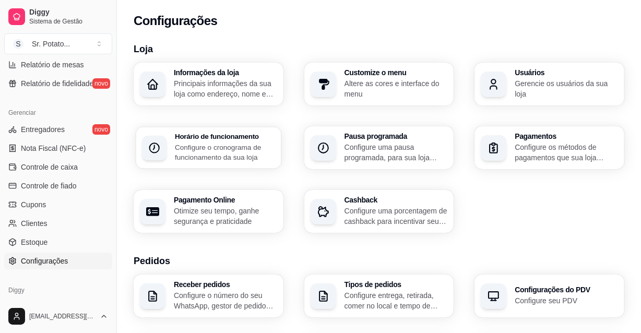
click at [192, 142] on p "Configure o cronograma de funcionamento da sua loja" at bounding box center [225, 152] width 100 height 20
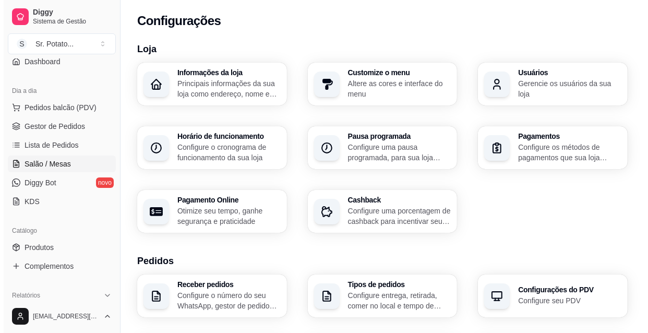
scroll to position [142, 0]
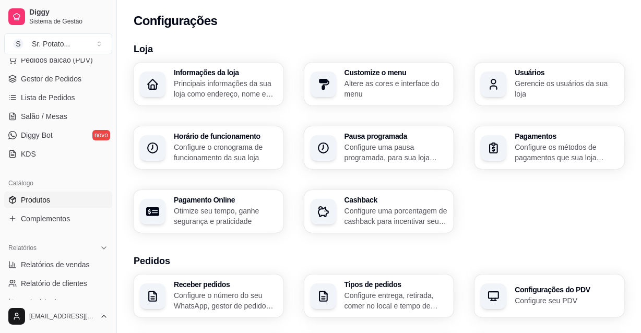
click at [57, 197] on link "Produtos" at bounding box center [58, 199] width 108 height 17
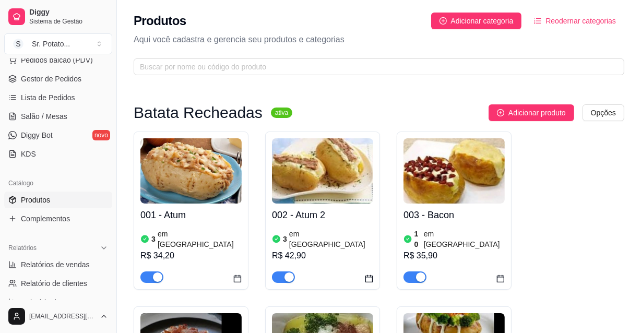
click at [242, 270] on div "001 - Atum 3 em estoque R$ 34,20" at bounding box center [191, 210] width 115 height 158
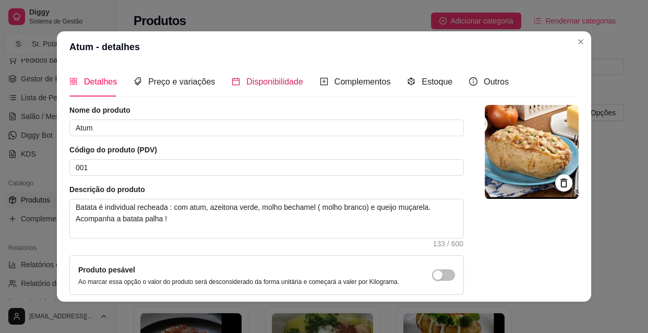
click at [249, 83] on span "Disponibilidade" at bounding box center [274, 81] width 57 height 9
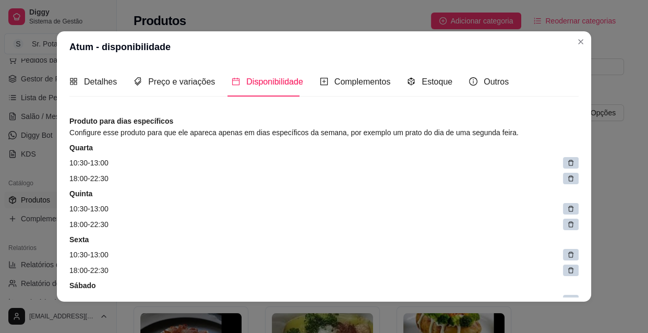
click at [567, 165] on icon at bounding box center [570, 162] width 7 height 7
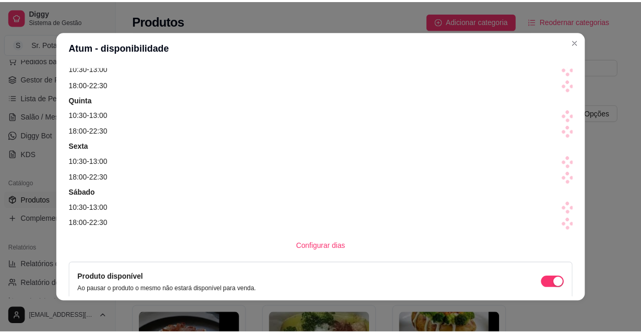
scroll to position [47, 0]
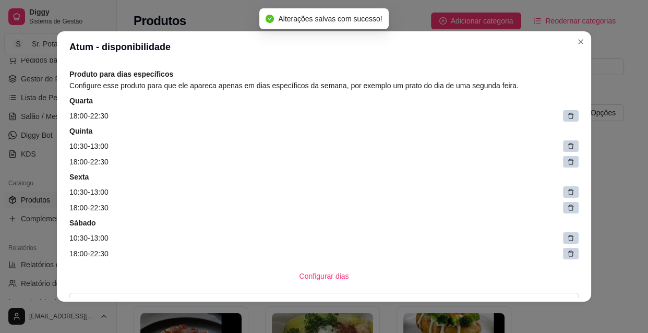
click at [567, 117] on icon at bounding box center [570, 115] width 7 height 7
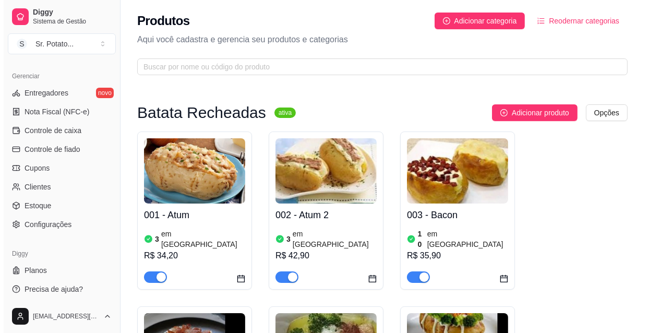
scroll to position [417, 0]
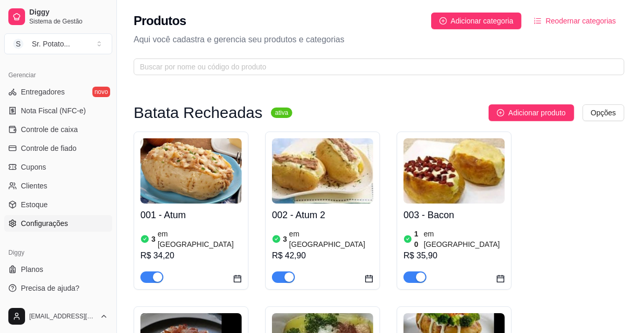
click at [63, 222] on span "Configurações" at bounding box center [44, 223] width 47 height 10
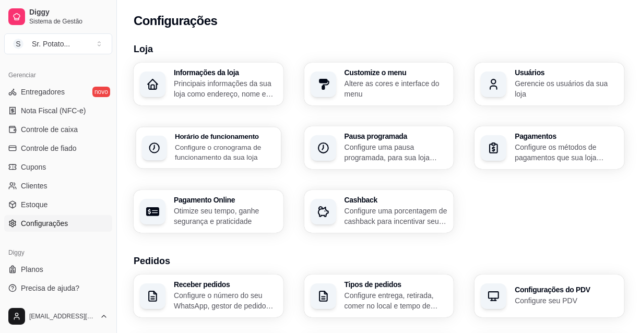
click at [224, 141] on div "Horário de funcionamento Configure o cronograma de funcionamento da sua loja" at bounding box center [225, 147] width 100 height 29
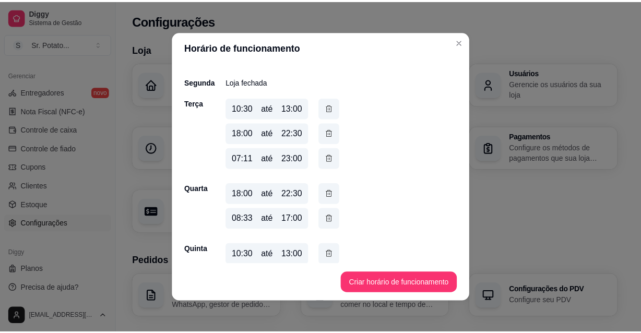
scroll to position [142, 0]
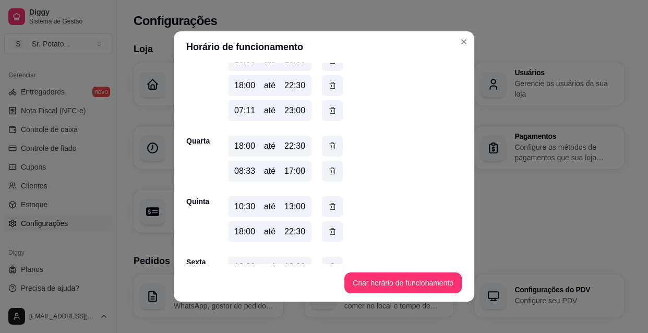
click at [240, 147] on div "18:00" at bounding box center [244, 146] width 21 height 13
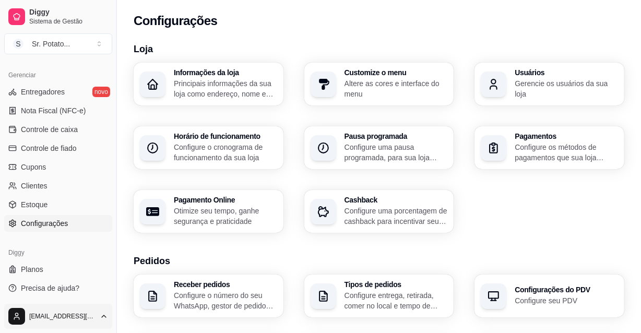
click at [81, 316] on html "Diggy Sistema de Gestão S Sr. Potato ... Loja aberta Período gratuito até 11/09…" at bounding box center [320, 166] width 641 height 333
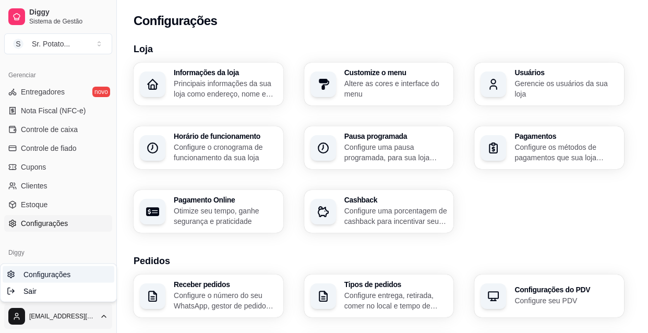
click at [71, 275] on link "Configurações" at bounding box center [59, 274] width 112 height 17
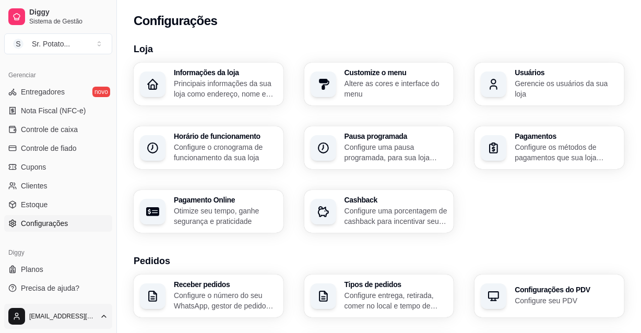
click at [85, 317] on html "Diggy Sistema de Gestão S Sr. Potato ... Loja aberta Período gratuito até 11/09…" at bounding box center [320, 166] width 641 height 333
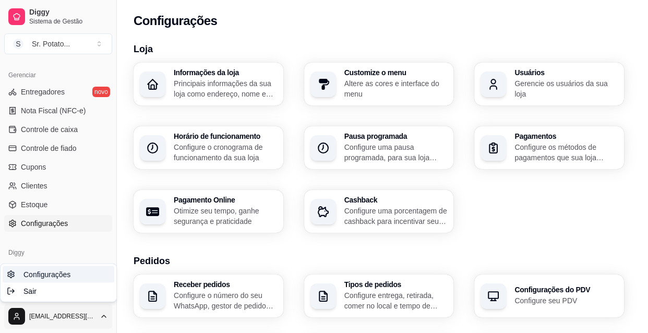
click at [62, 276] on span "Configurações" at bounding box center [46, 274] width 47 height 10
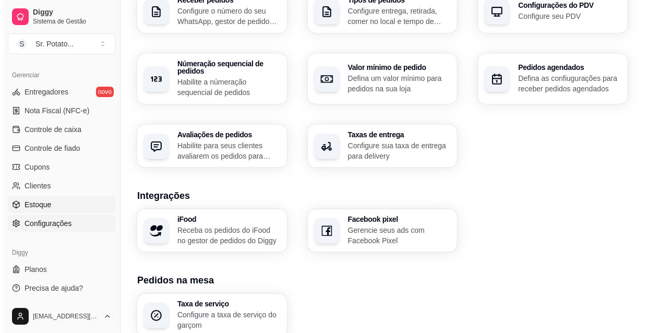
scroll to position [410, 0]
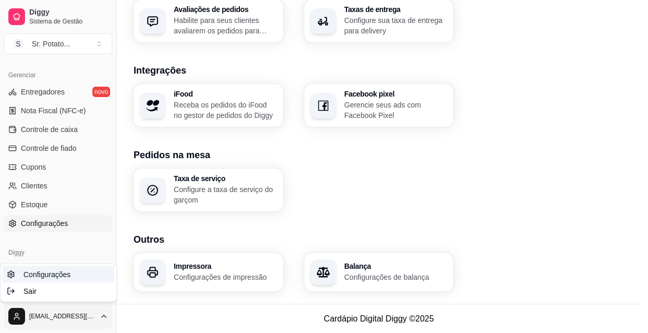
click at [68, 276] on span "Configurações" at bounding box center [46, 274] width 47 height 10
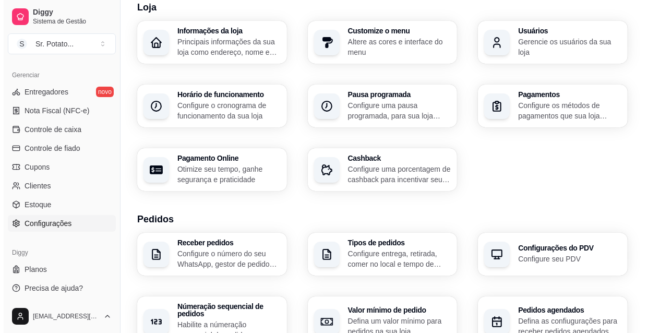
scroll to position [0, 0]
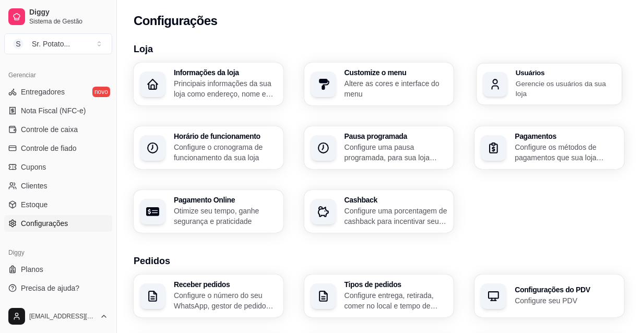
click at [526, 77] on h3 "Usuários" at bounding box center [565, 72] width 100 height 7
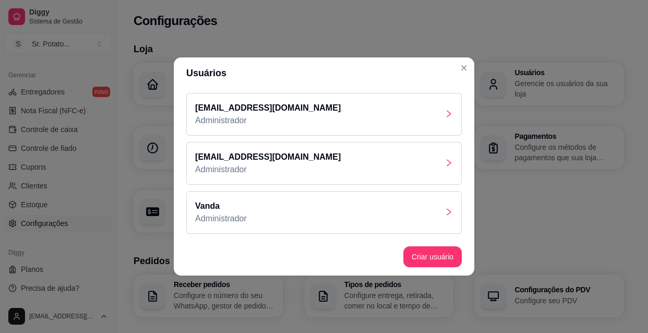
click at [309, 116] on p "Administrador" at bounding box center [268, 120] width 146 height 13
click at [416, 258] on button "Criar usuário" at bounding box center [432, 256] width 58 height 21
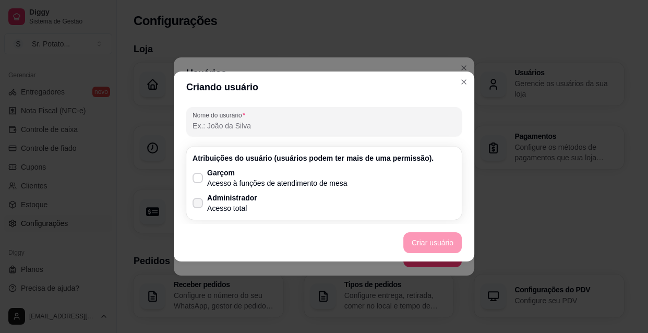
click at [250, 197] on p "Administrador" at bounding box center [232, 198] width 50 height 10
click at [199, 205] on input "Administrador Acesso total" at bounding box center [195, 208] width 7 height 7
checkbox input "true"
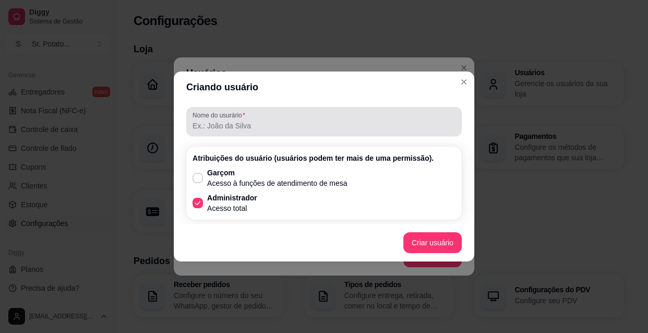
click at [289, 123] on input "Nome do usurário" at bounding box center [324, 126] width 263 height 10
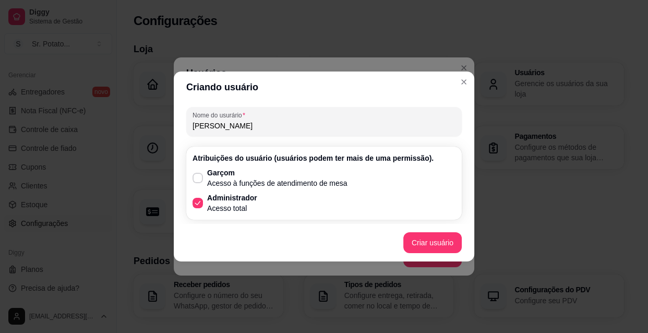
type input "Bruno"
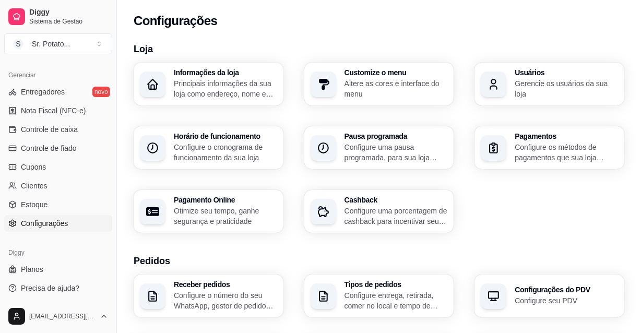
click at [169, 83] on div "Informações da loja Principais informações da sua loja como endereço, nome e ma…" at bounding box center [209, 84] width 150 height 43
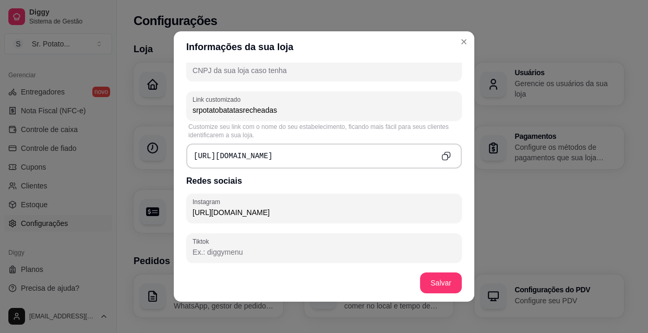
scroll to position [291, 0]
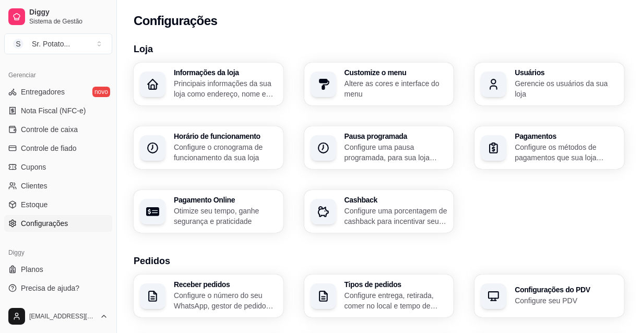
click at [398, 78] on p "Altere as cores e interface do menu" at bounding box center [395, 88] width 103 height 21
click at [522, 148] on p "Configure os métodos de pagamentos que sua loja aceita" at bounding box center [565, 152] width 100 height 20
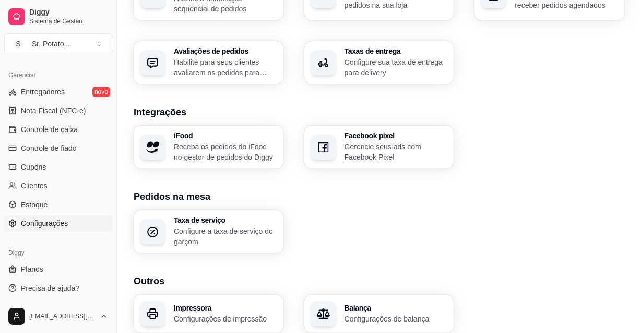
scroll to position [267, 0]
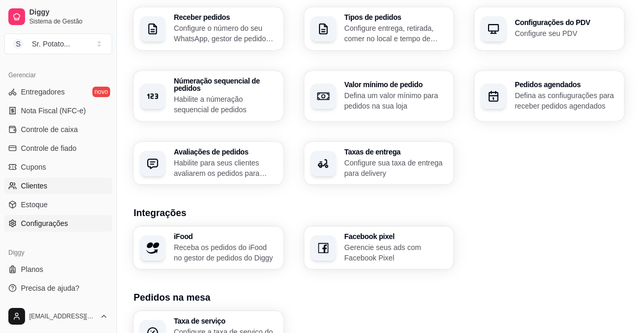
click at [41, 187] on span "Clientes" at bounding box center [34, 186] width 27 height 10
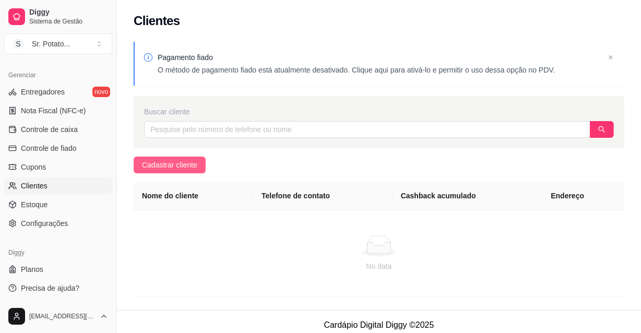
click at [139, 167] on button "Cadastrar cliente" at bounding box center [170, 165] width 72 height 17
